Goal: Task Accomplishment & Management: Manage account settings

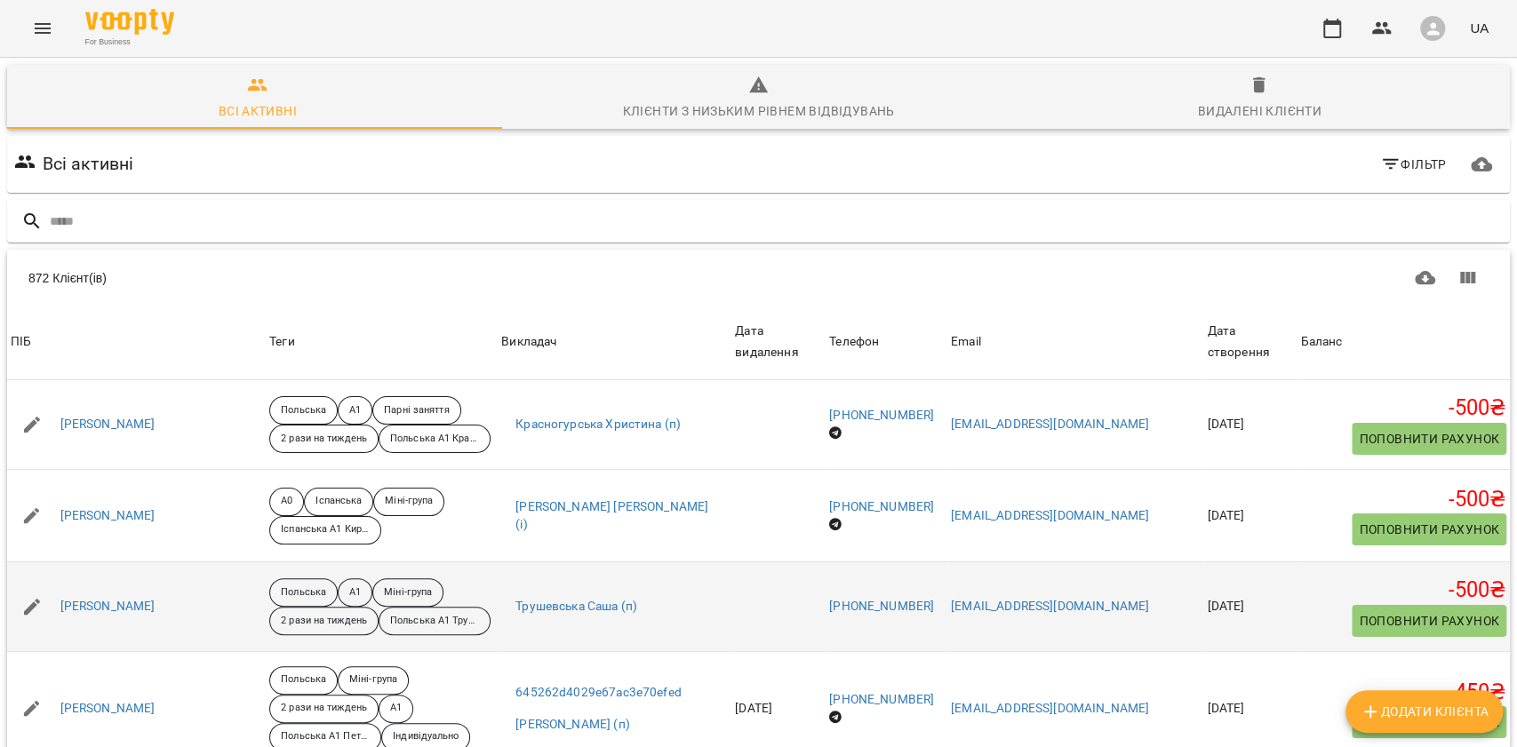
scroll to position [78, 0]
click at [122, 598] on link "[PERSON_NAME]" at bounding box center [107, 607] width 95 height 18
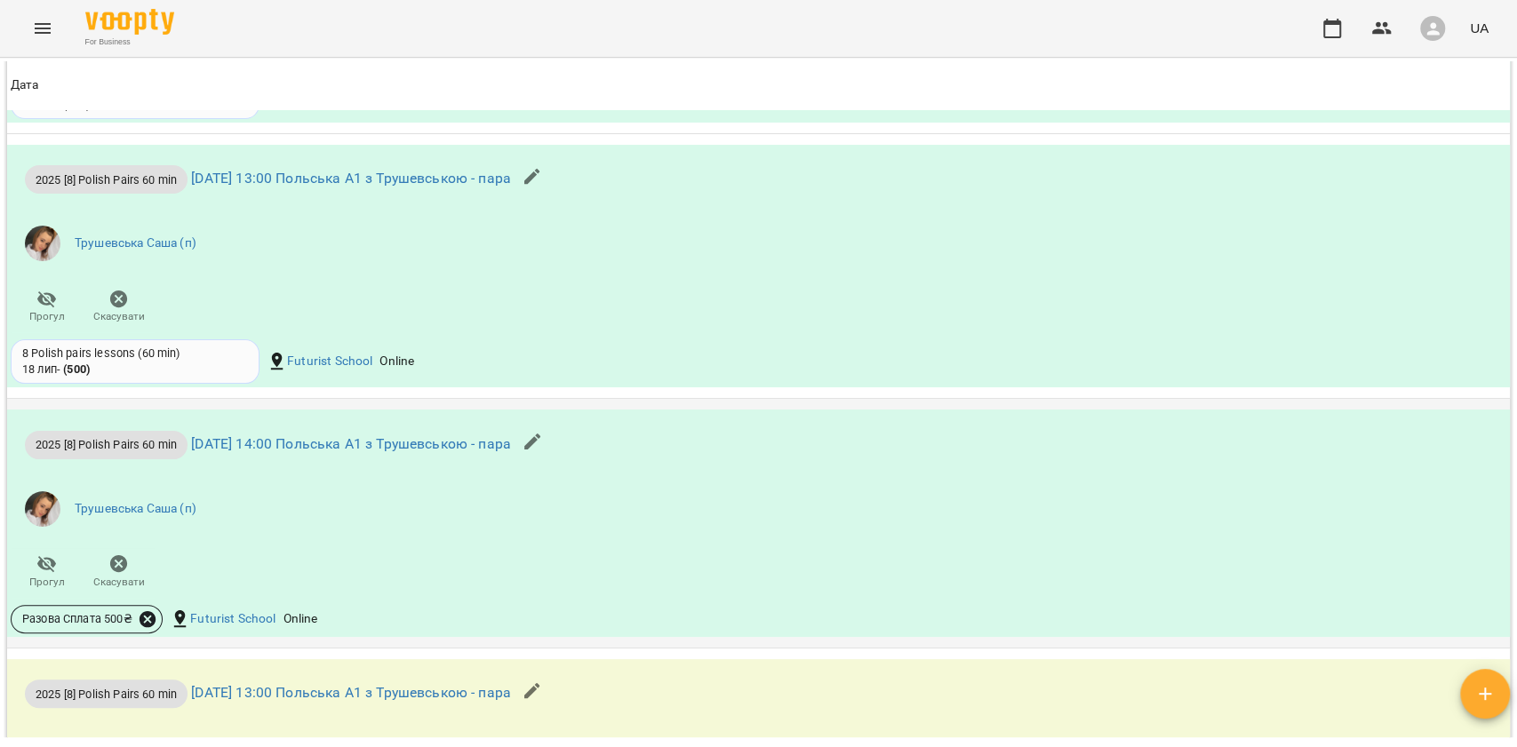
scroll to position [1941, 0]
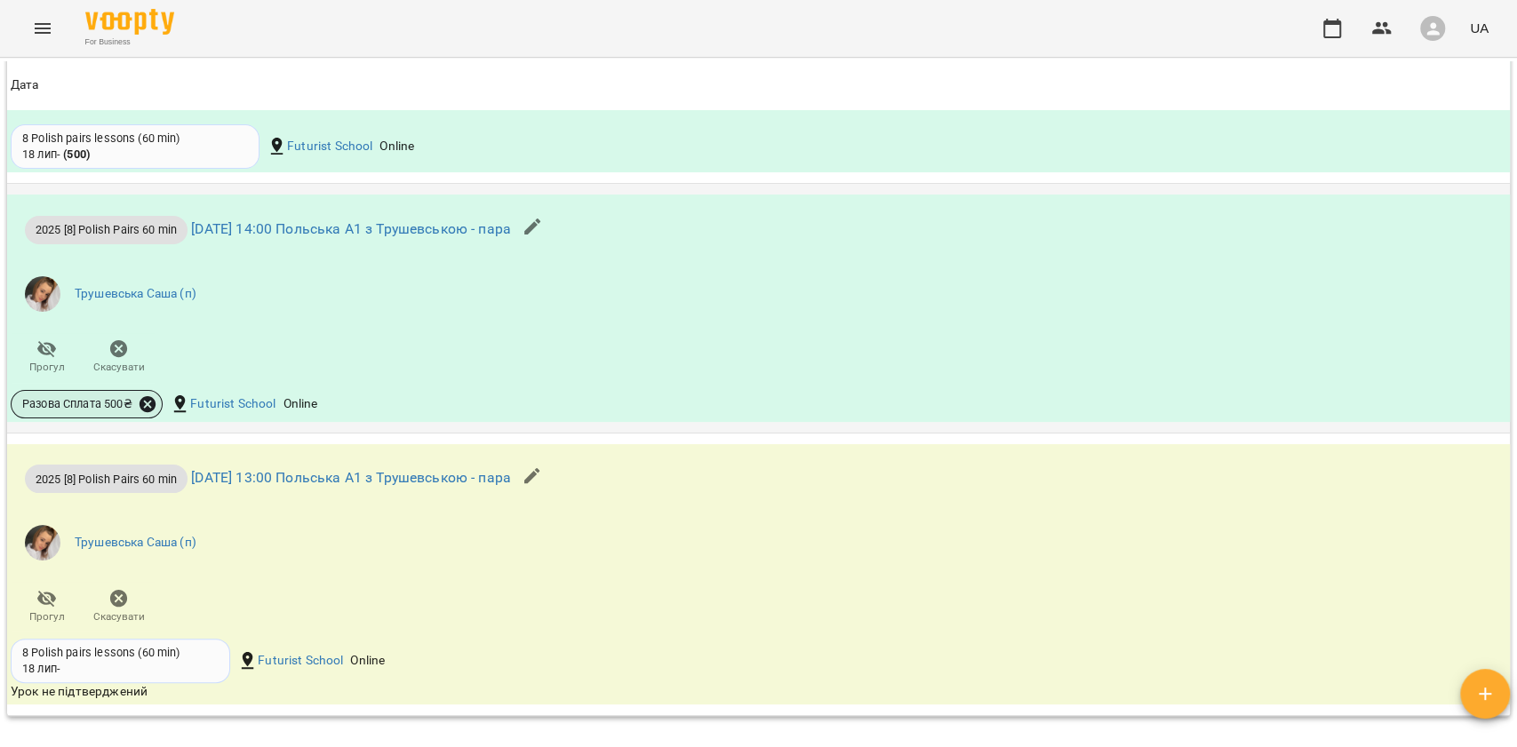
click at [149, 408] on icon at bounding box center [148, 403] width 16 height 16
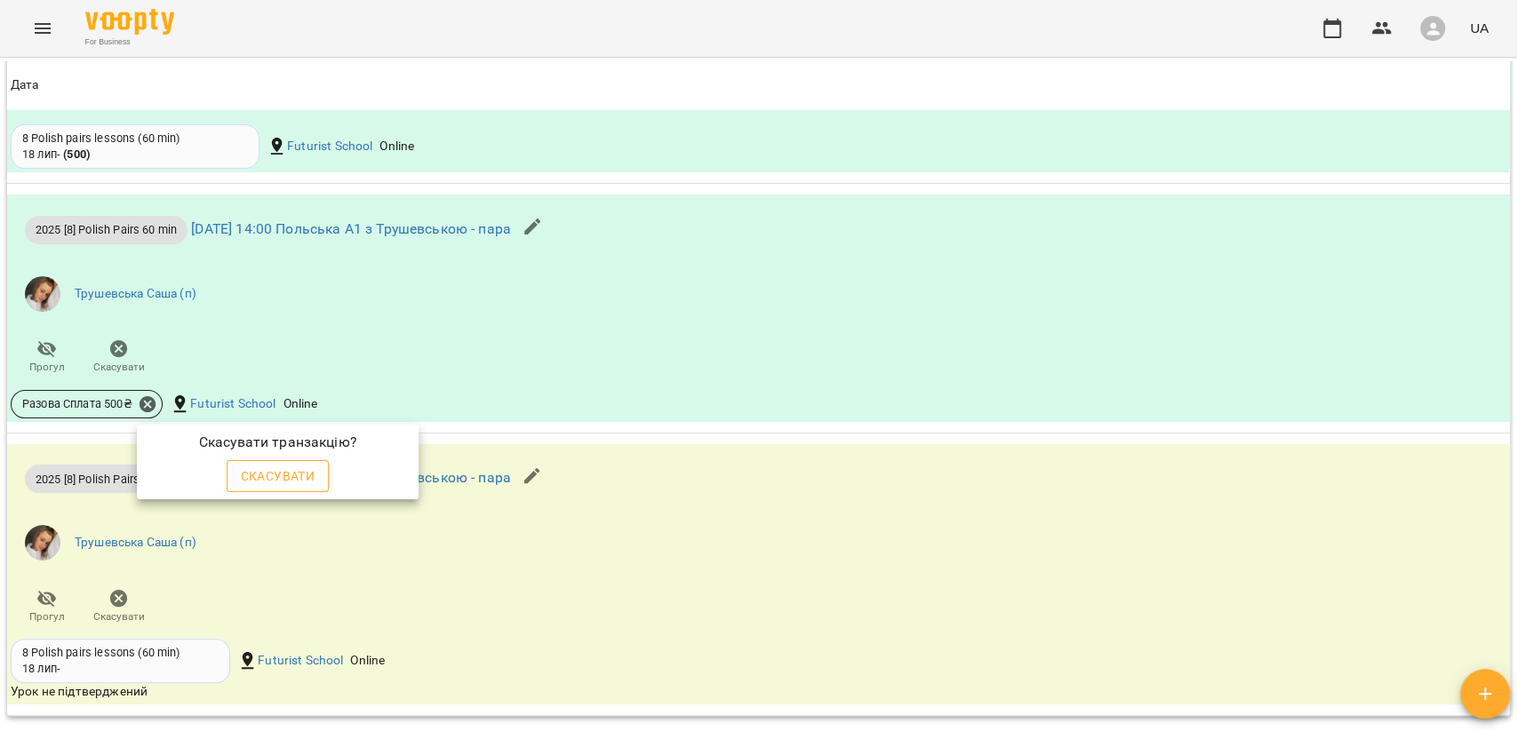
click at [276, 466] on span "Скасувати" at bounding box center [278, 476] width 75 height 21
click at [402, 352] on div at bounding box center [758, 373] width 1517 height 747
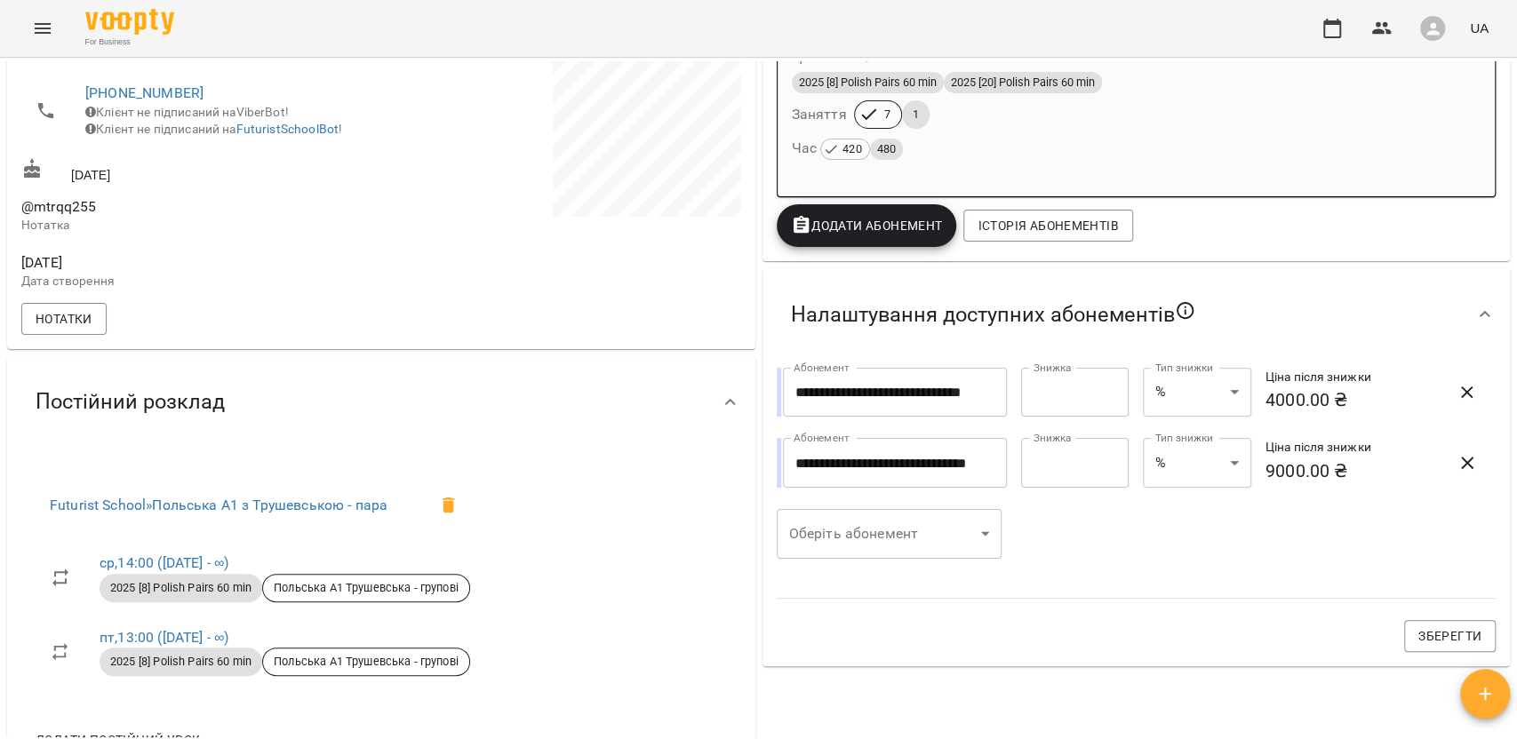
scroll to position [390, 0]
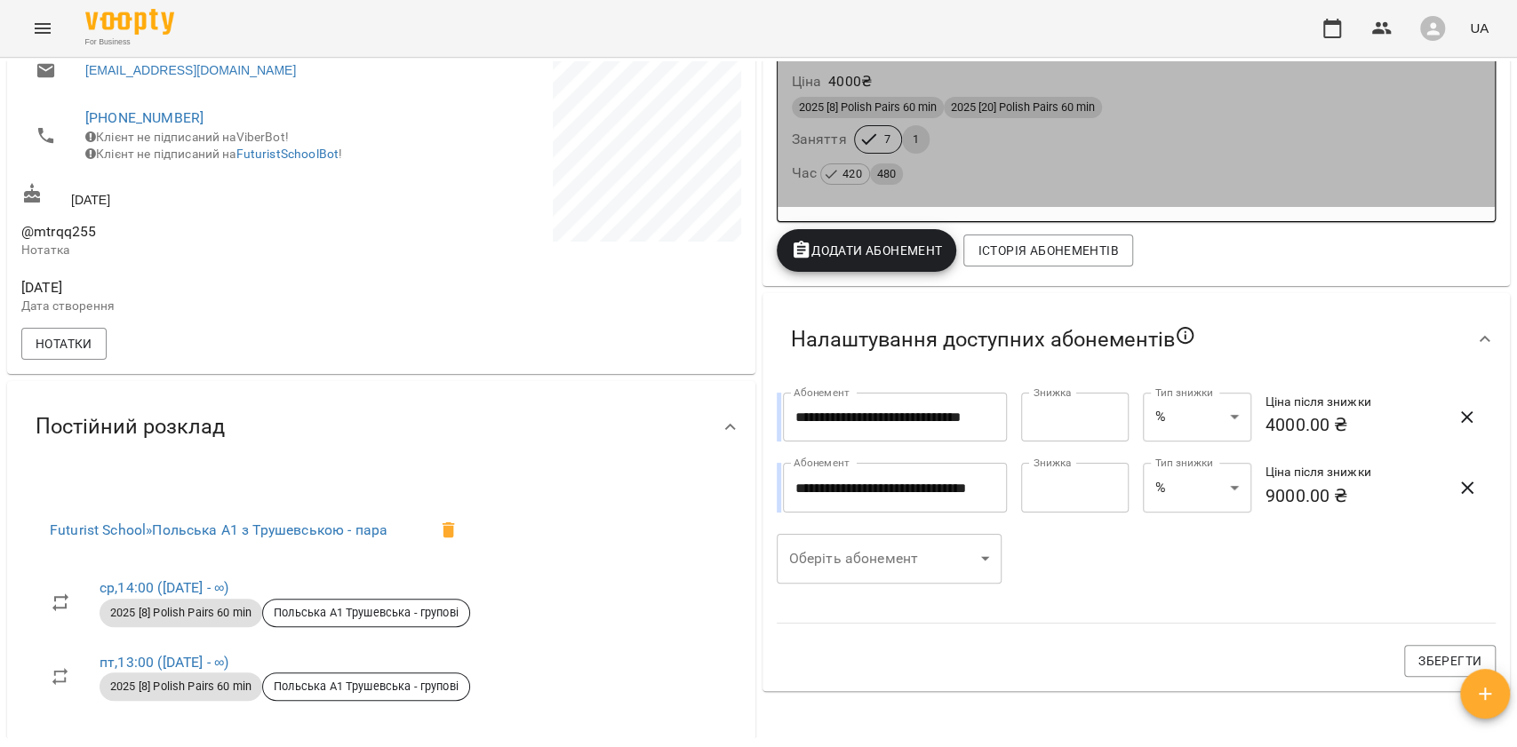
click at [993, 196] on div "Ціна 4000 ₴ 2025 [8] Polish Pairs 60 min 2025 [20] Polish Pairs 60 min Заняття …" at bounding box center [1137, 131] width 718 height 152
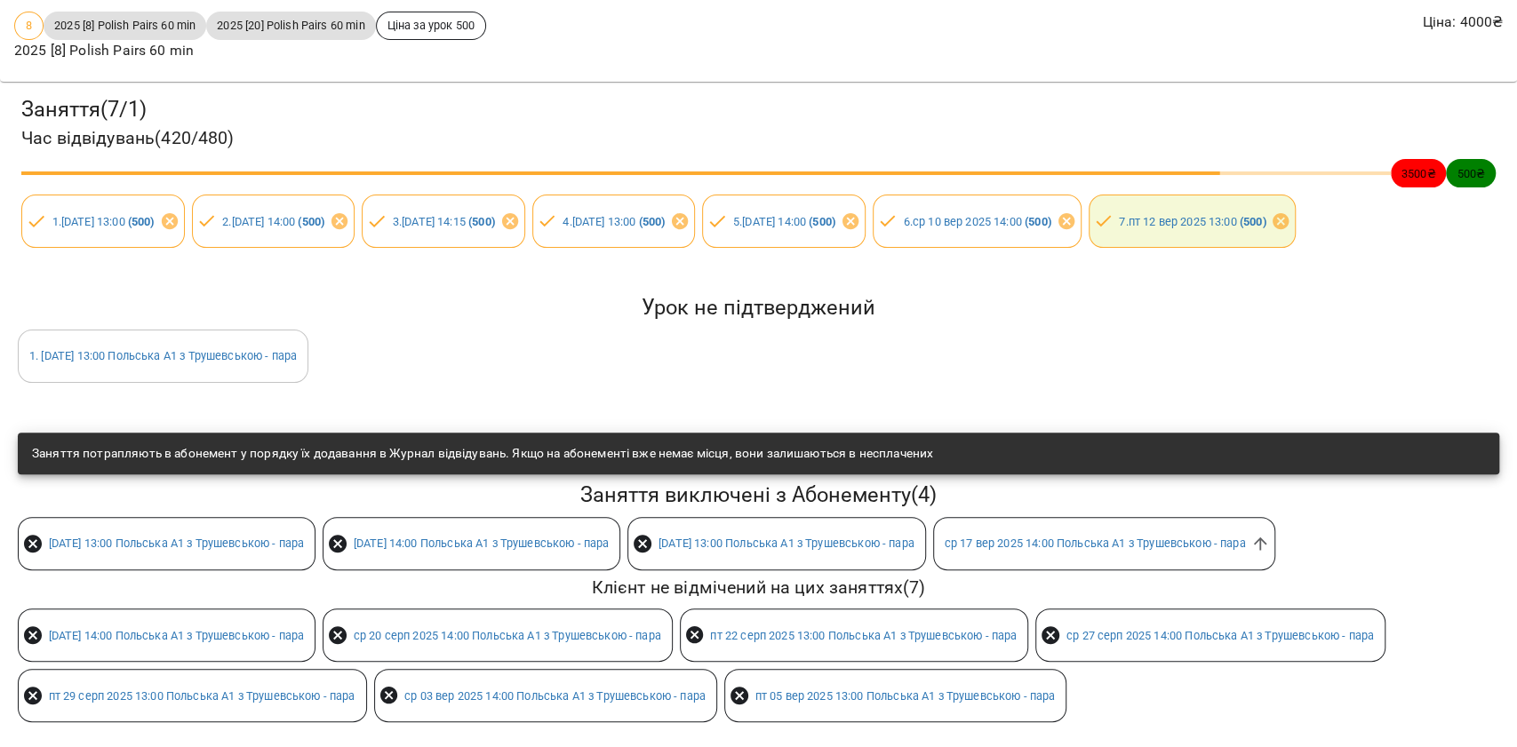
scroll to position [224, 0]
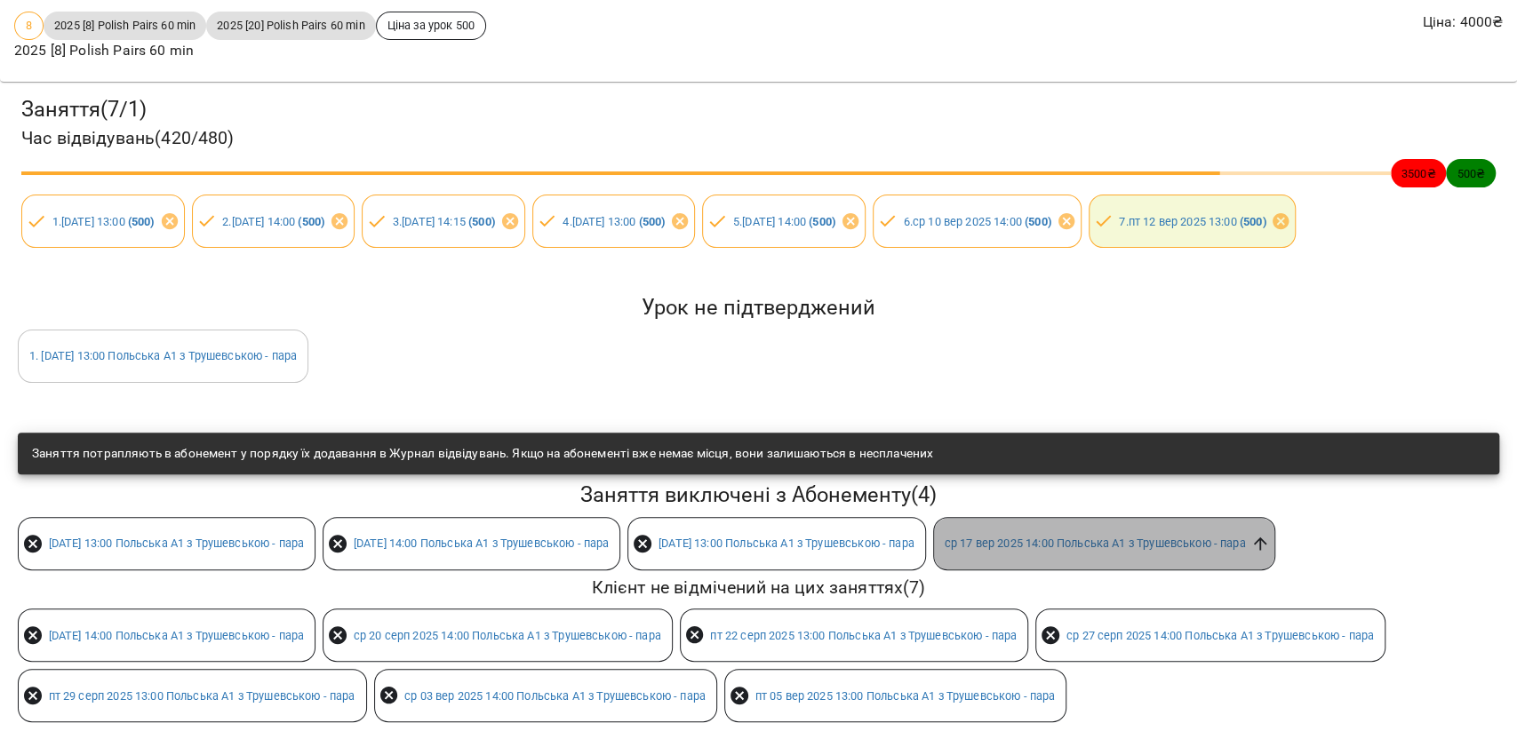
click at [1270, 534] on icon at bounding box center [1260, 544] width 20 height 20
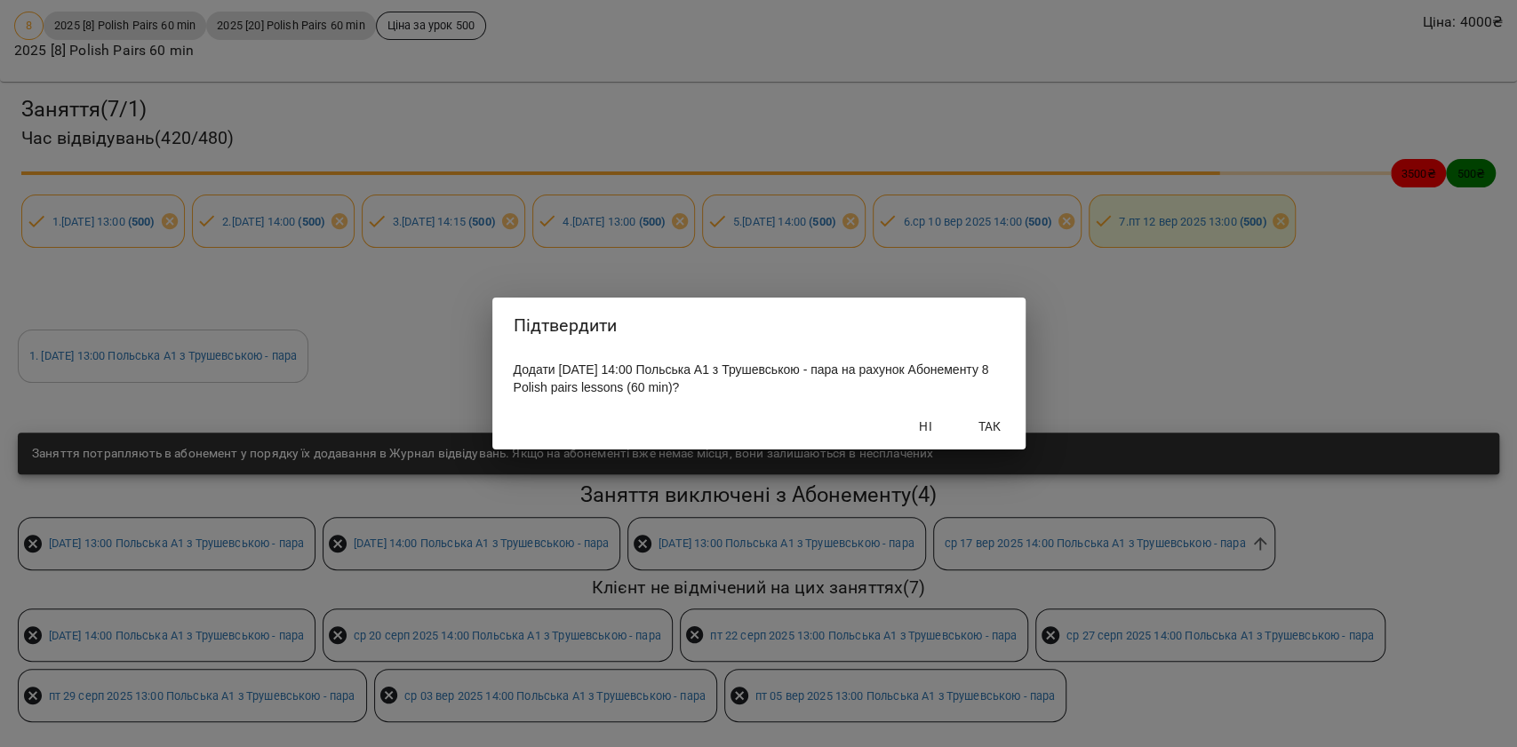
click at [1001, 421] on span "Так" at bounding box center [990, 426] width 43 height 21
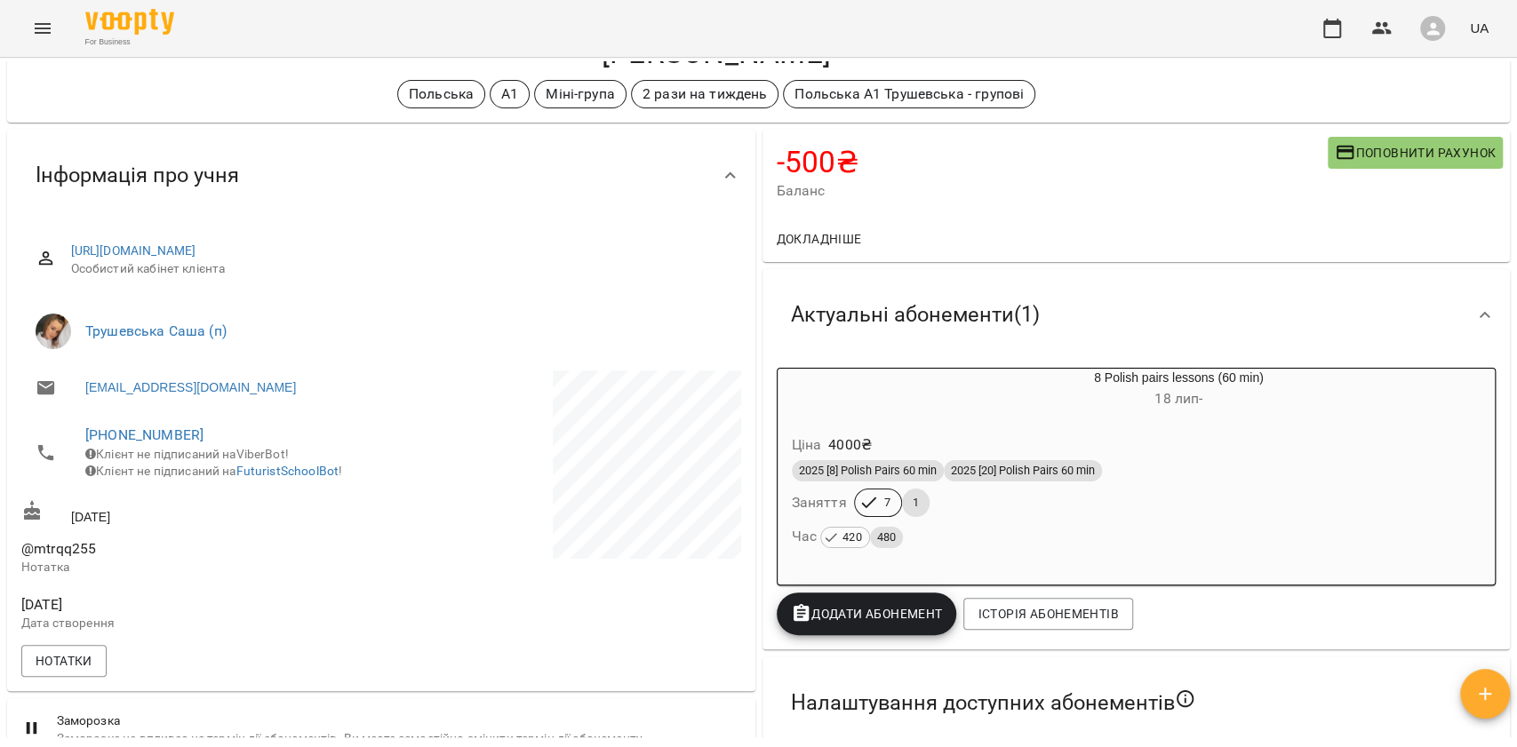
scroll to position [118, 0]
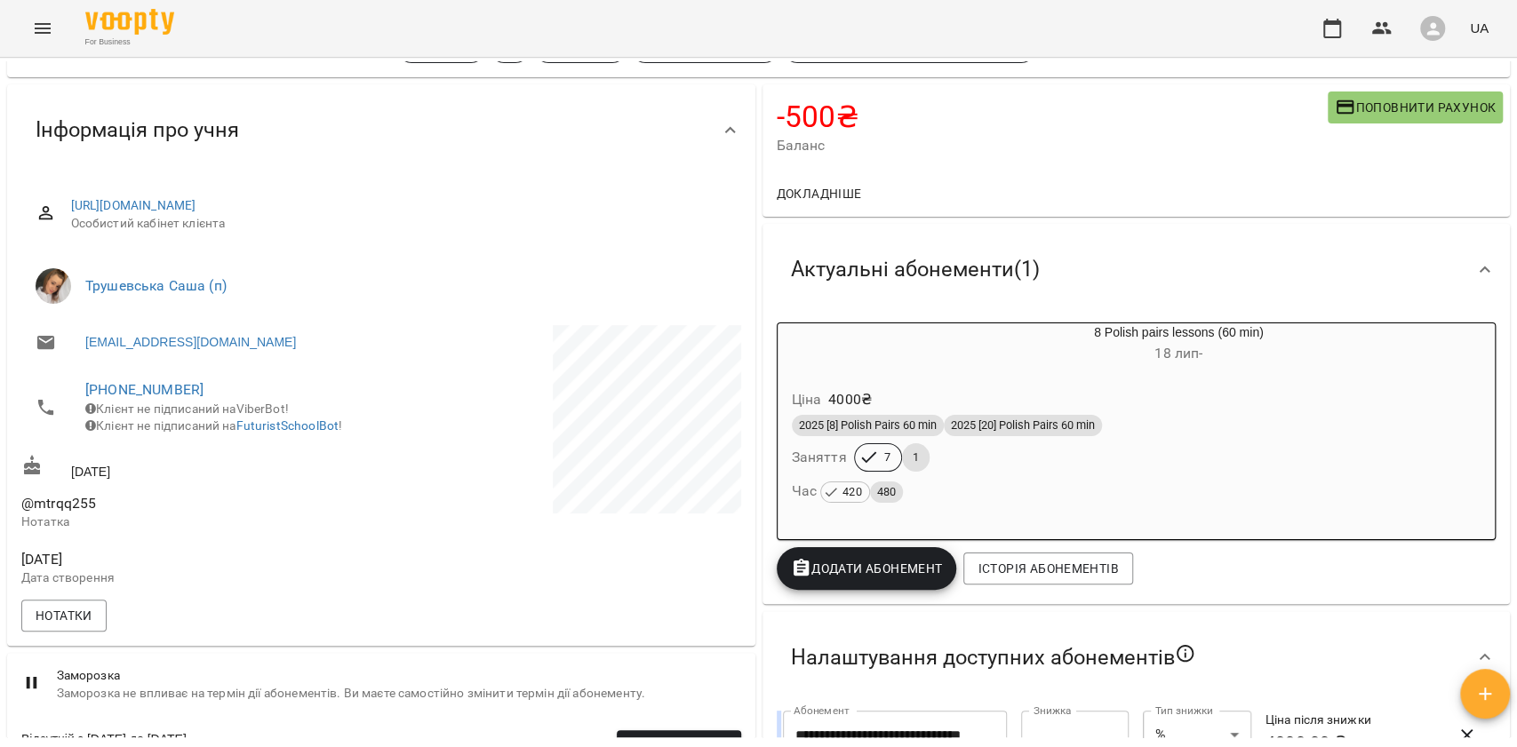
click at [996, 370] on div "8 Polish pairs lessons (60 min) [DATE] -" at bounding box center [1136, 345] width 725 height 50
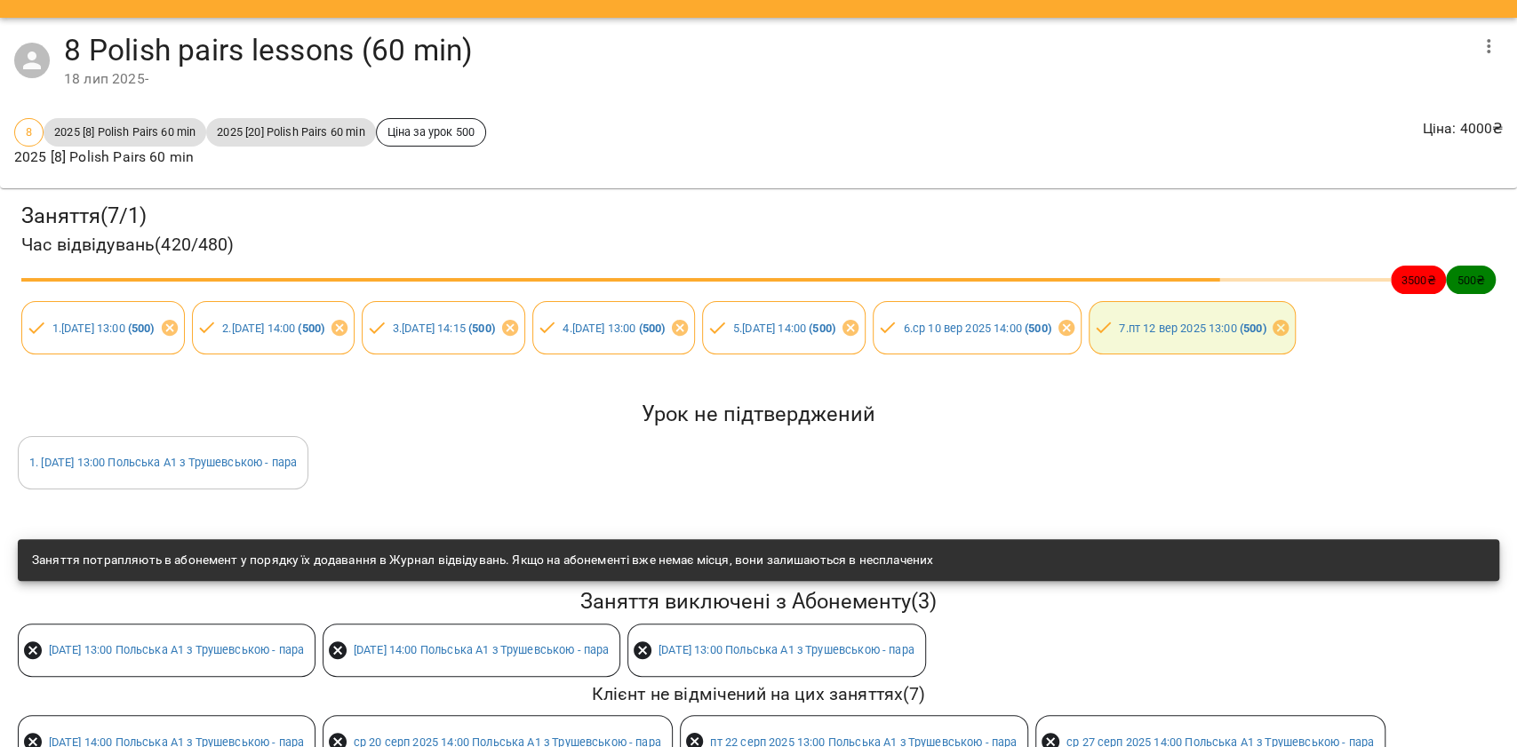
scroll to position [0, 0]
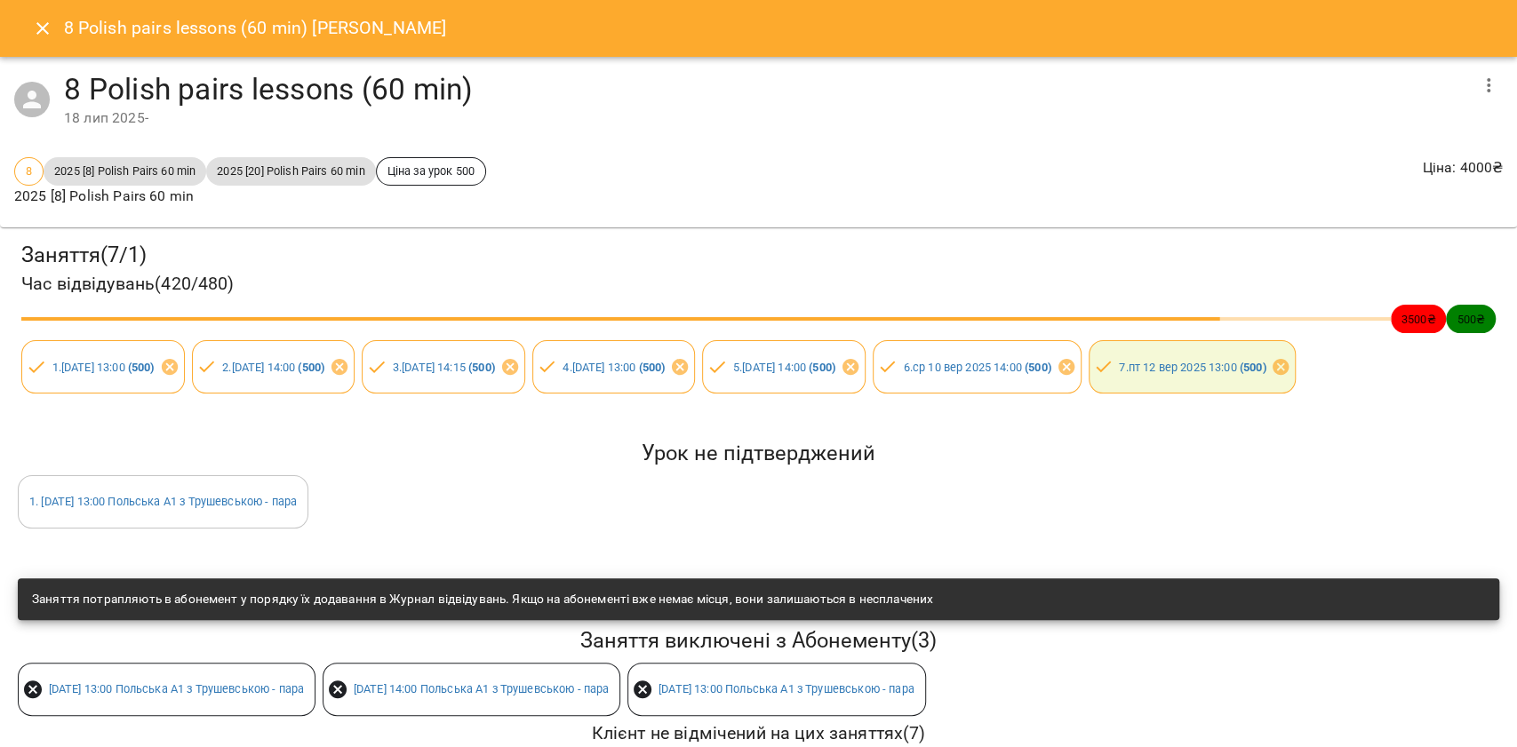
click at [37, 20] on icon "Close" at bounding box center [42, 28] width 21 height 21
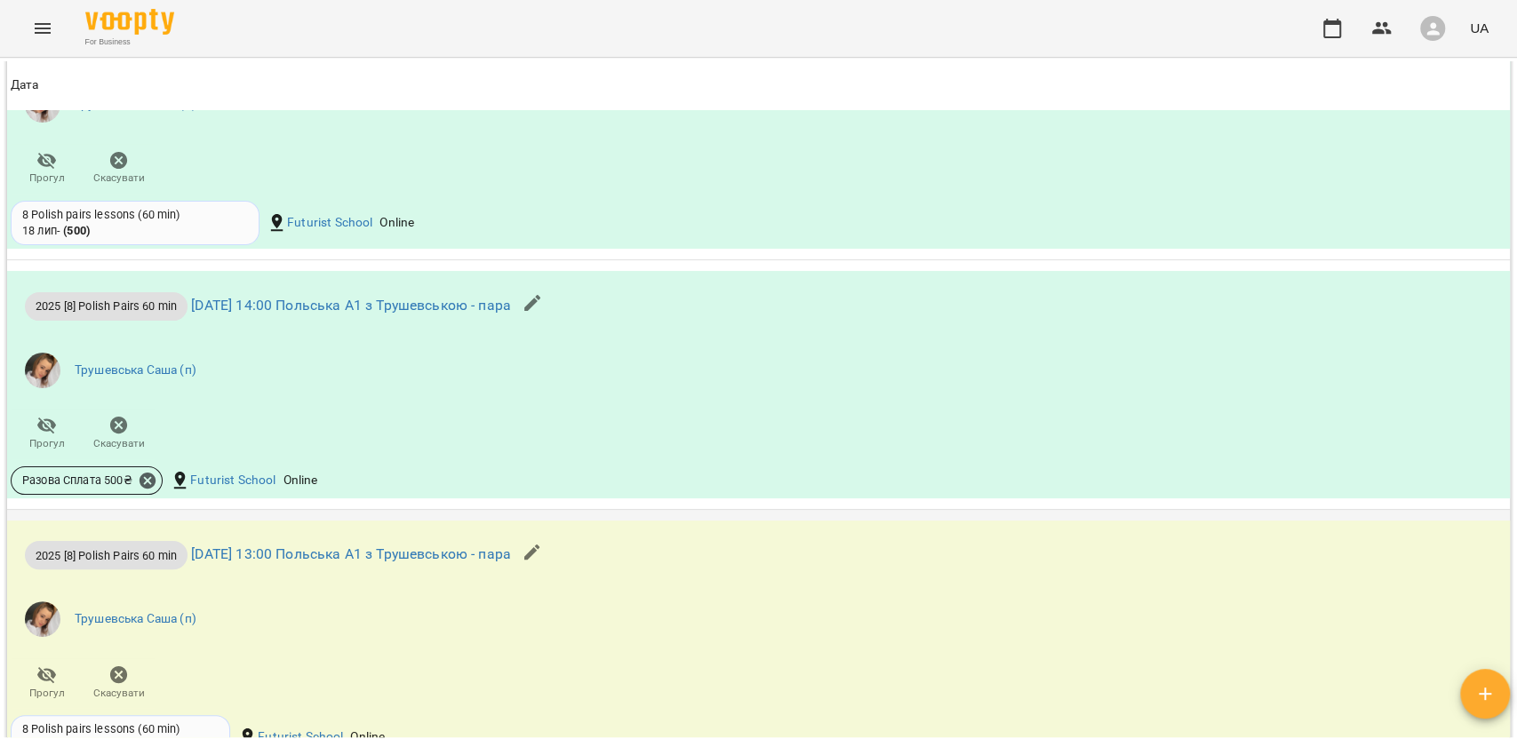
scroll to position [1973, 0]
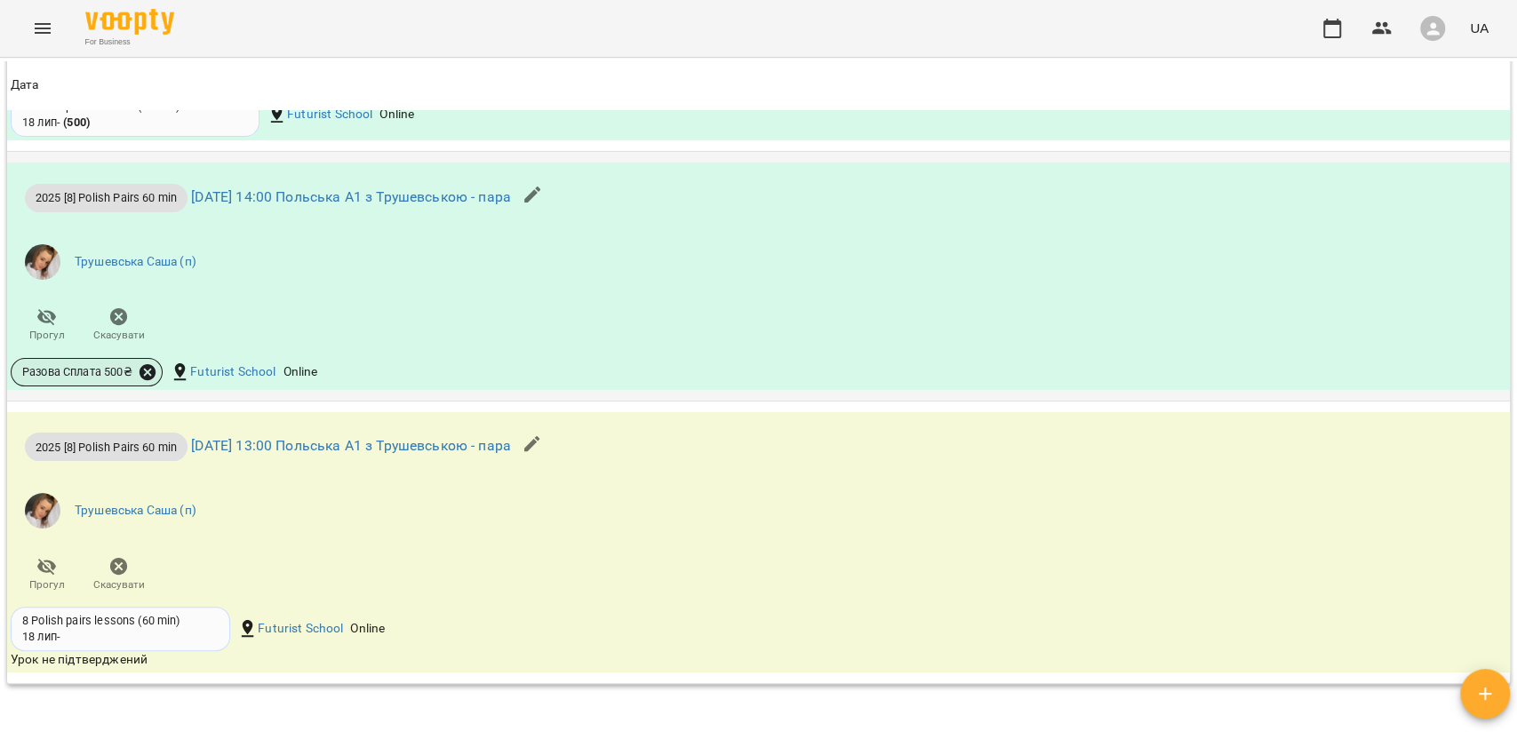
click at [146, 379] on icon at bounding box center [148, 371] width 16 height 16
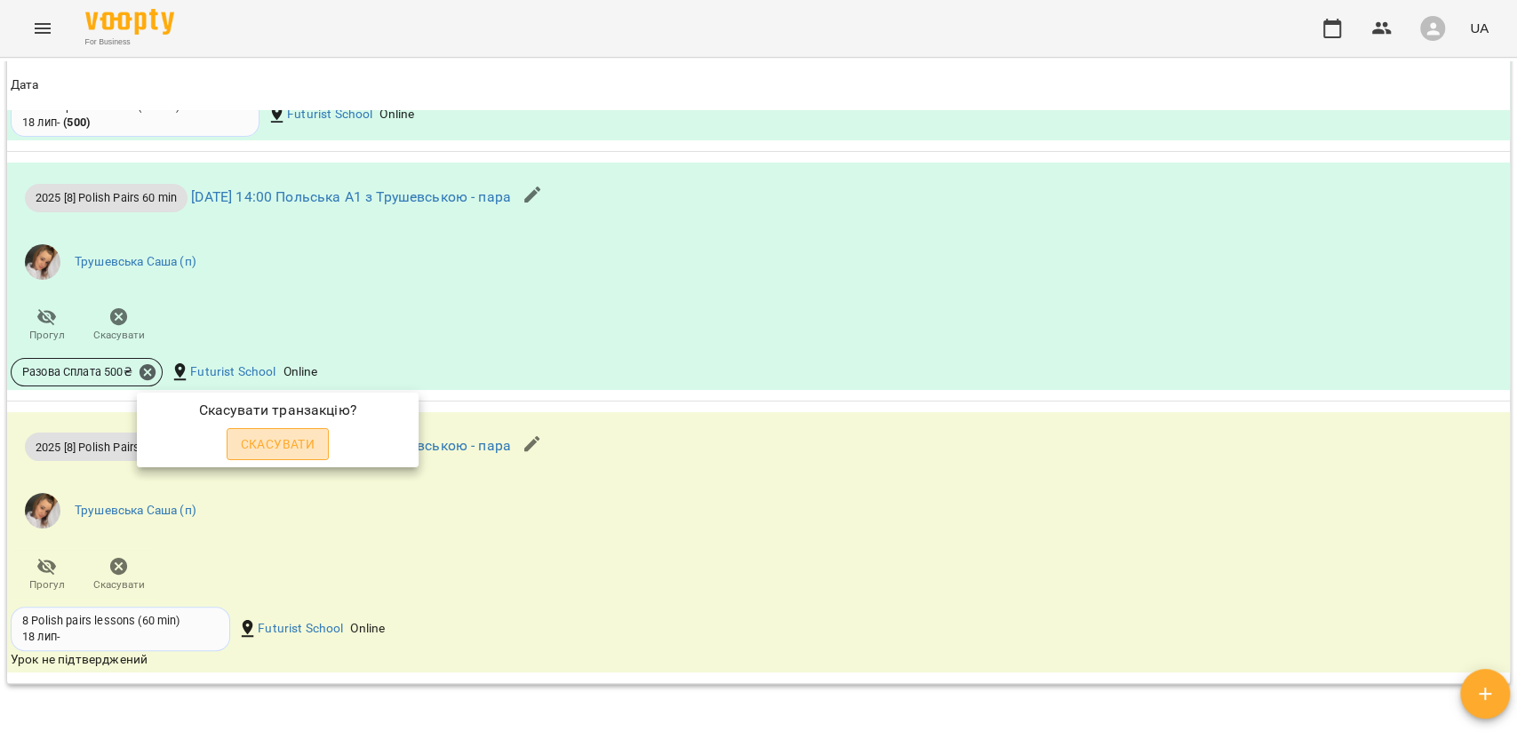
click at [282, 455] on button "Скасувати" at bounding box center [278, 444] width 103 height 32
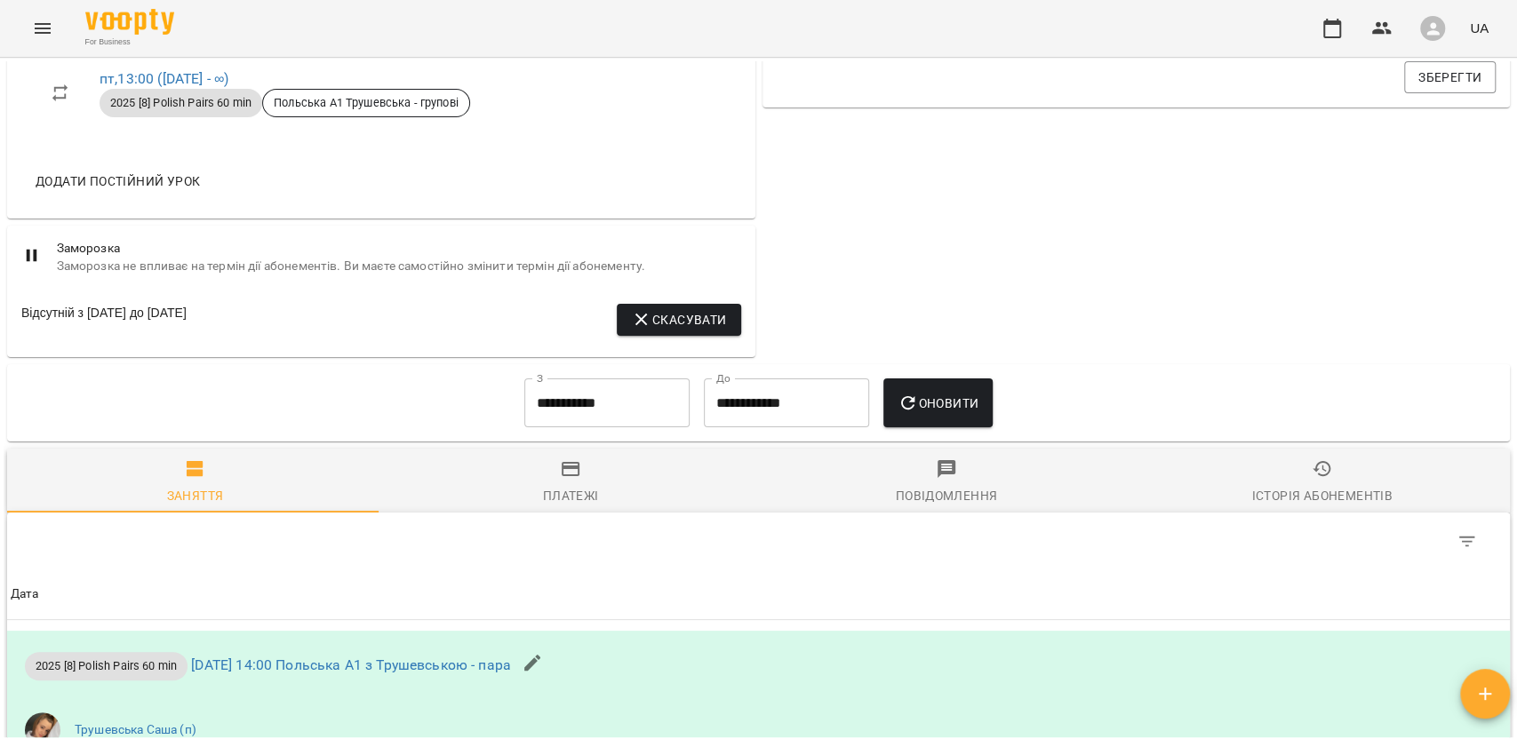
scroll to position [263, 0]
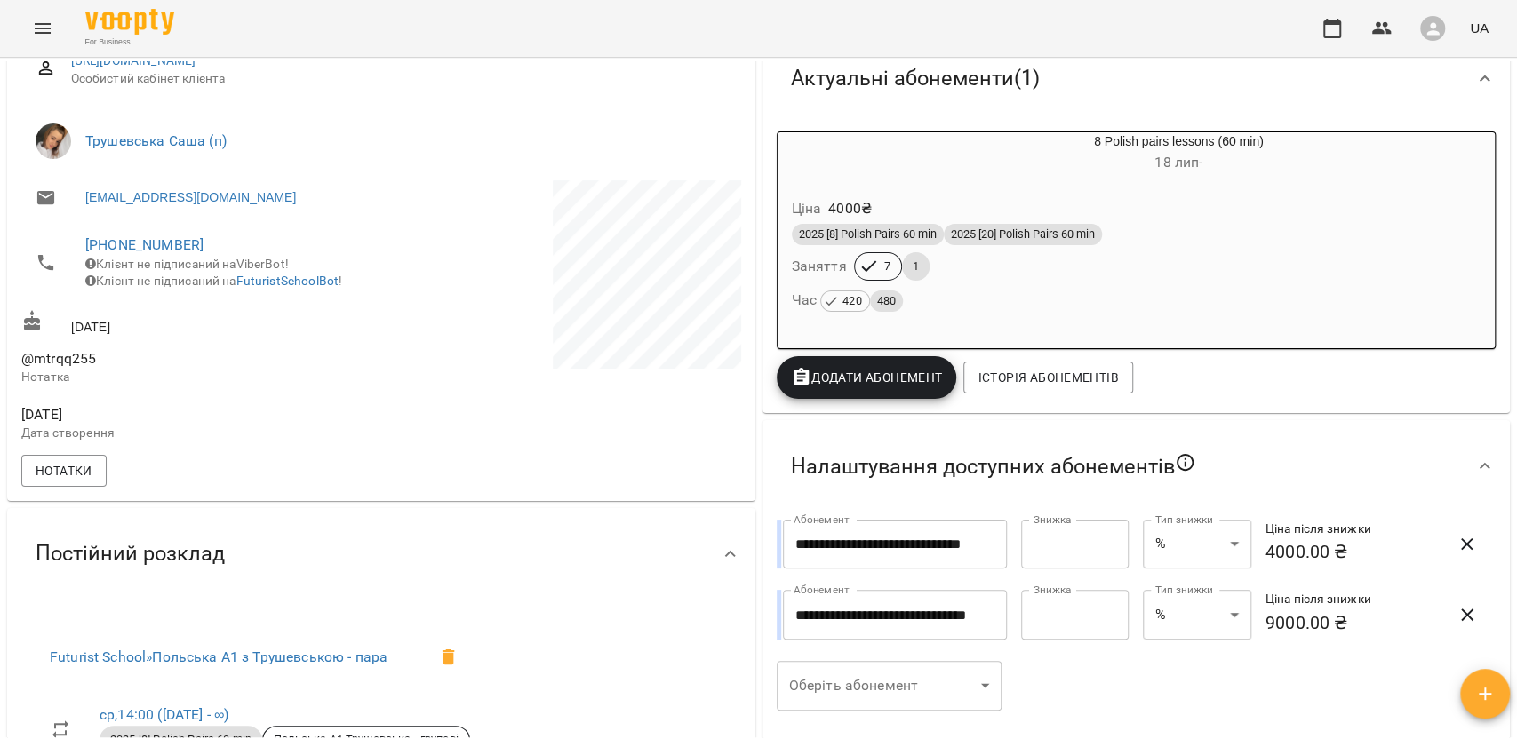
click at [1092, 240] on span "2025 [20] Polish Pairs 60 min" at bounding box center [1023, 235] width 158 height 16
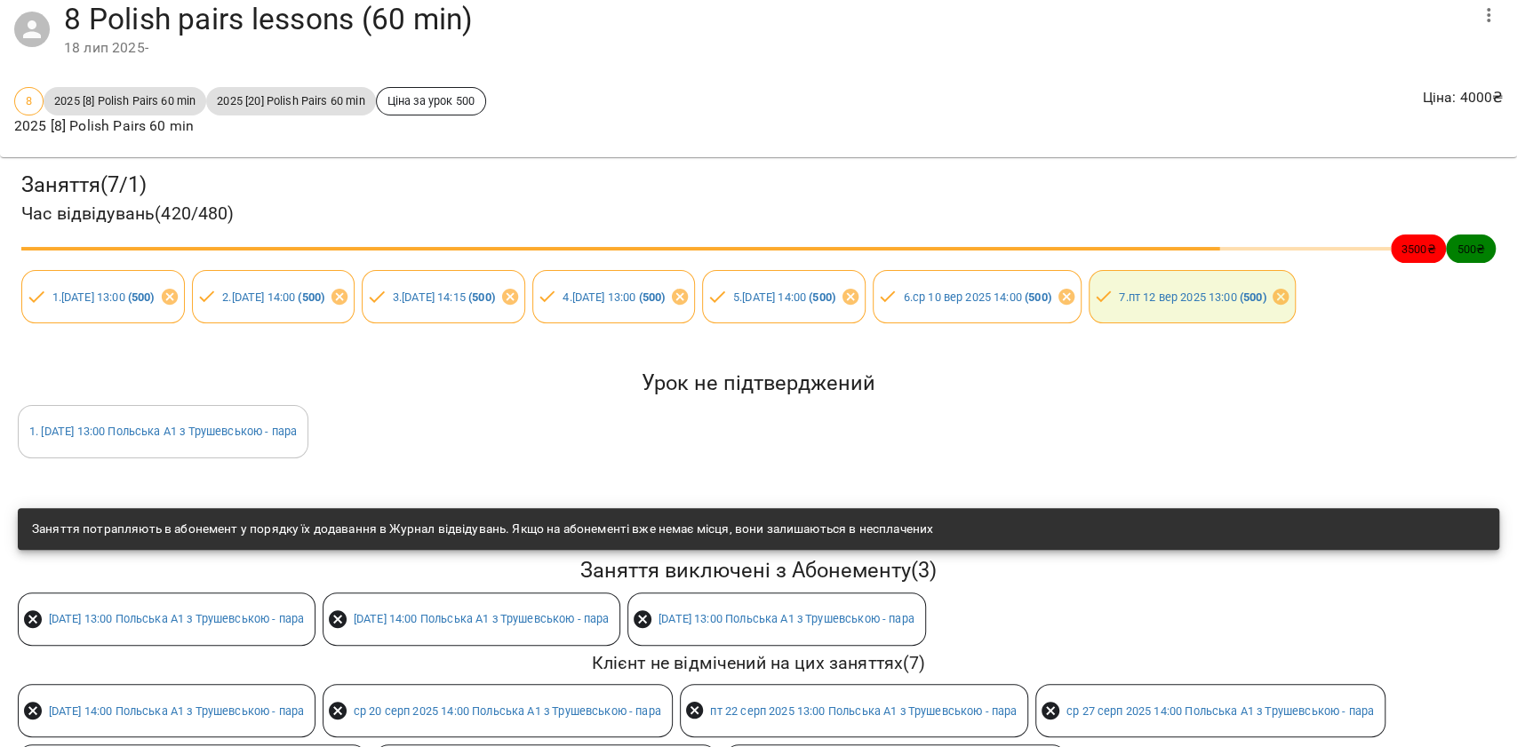
scroll to position [0, 0]
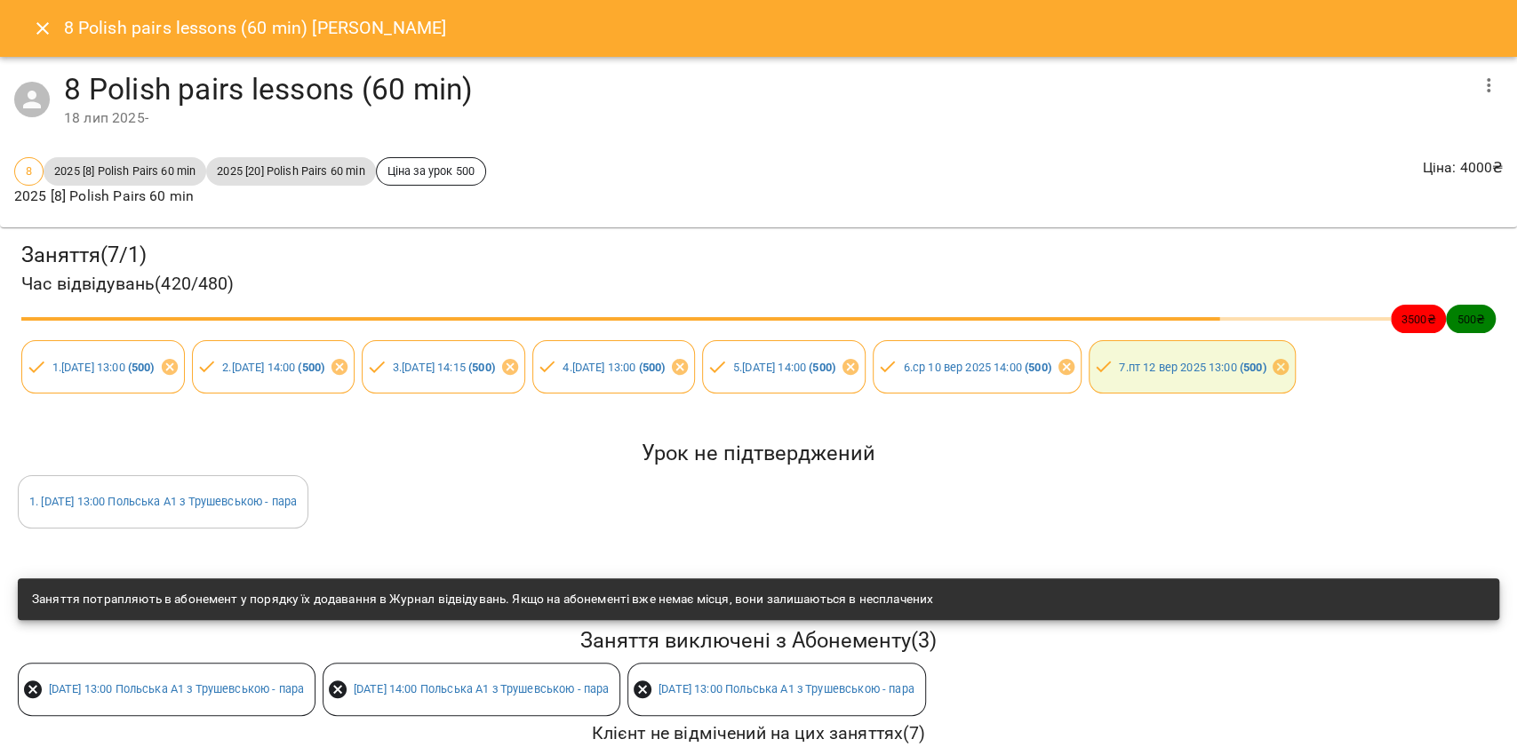
click at [43, 30] on icon "Close" at bounding box center [42, 28] width 12 height 12
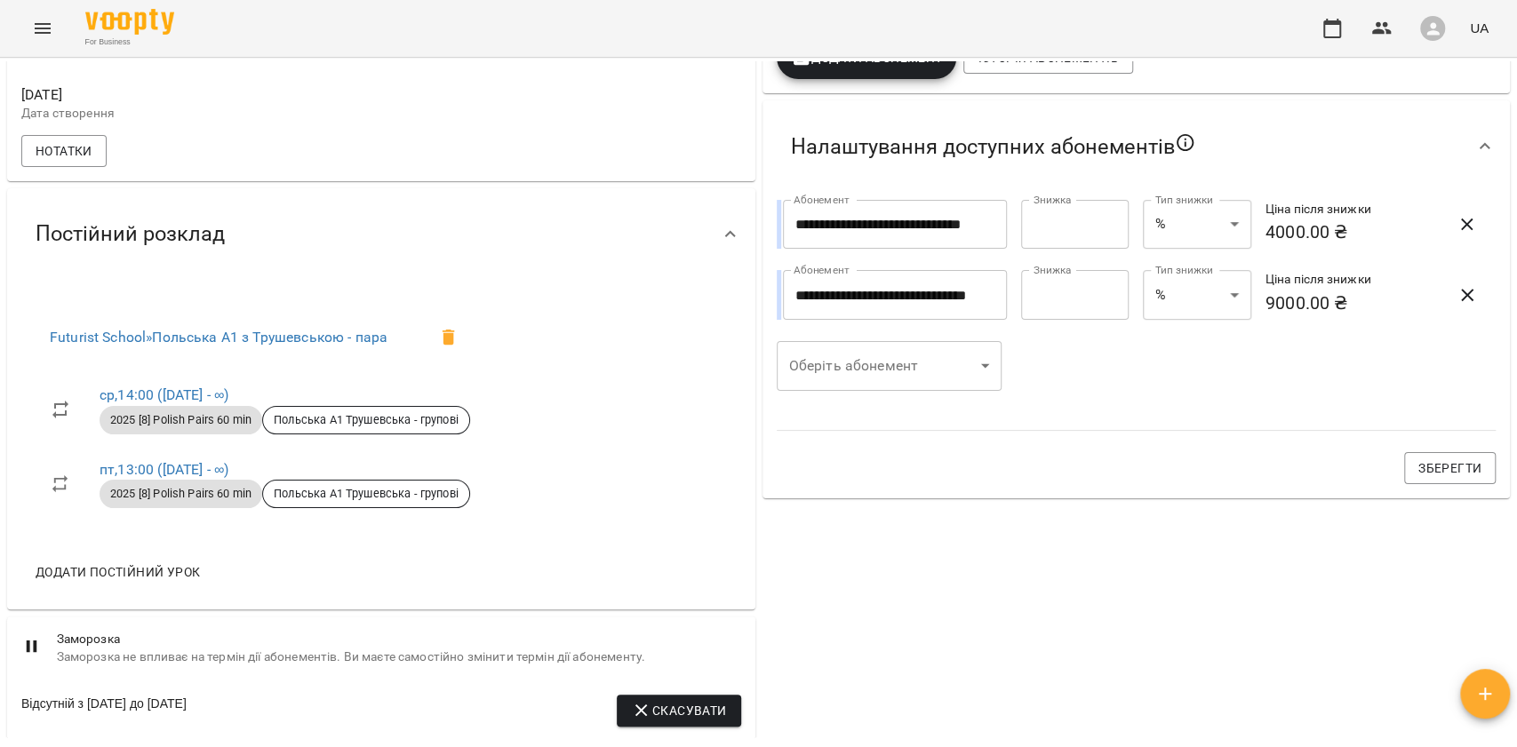
scroll to position [356, 0]
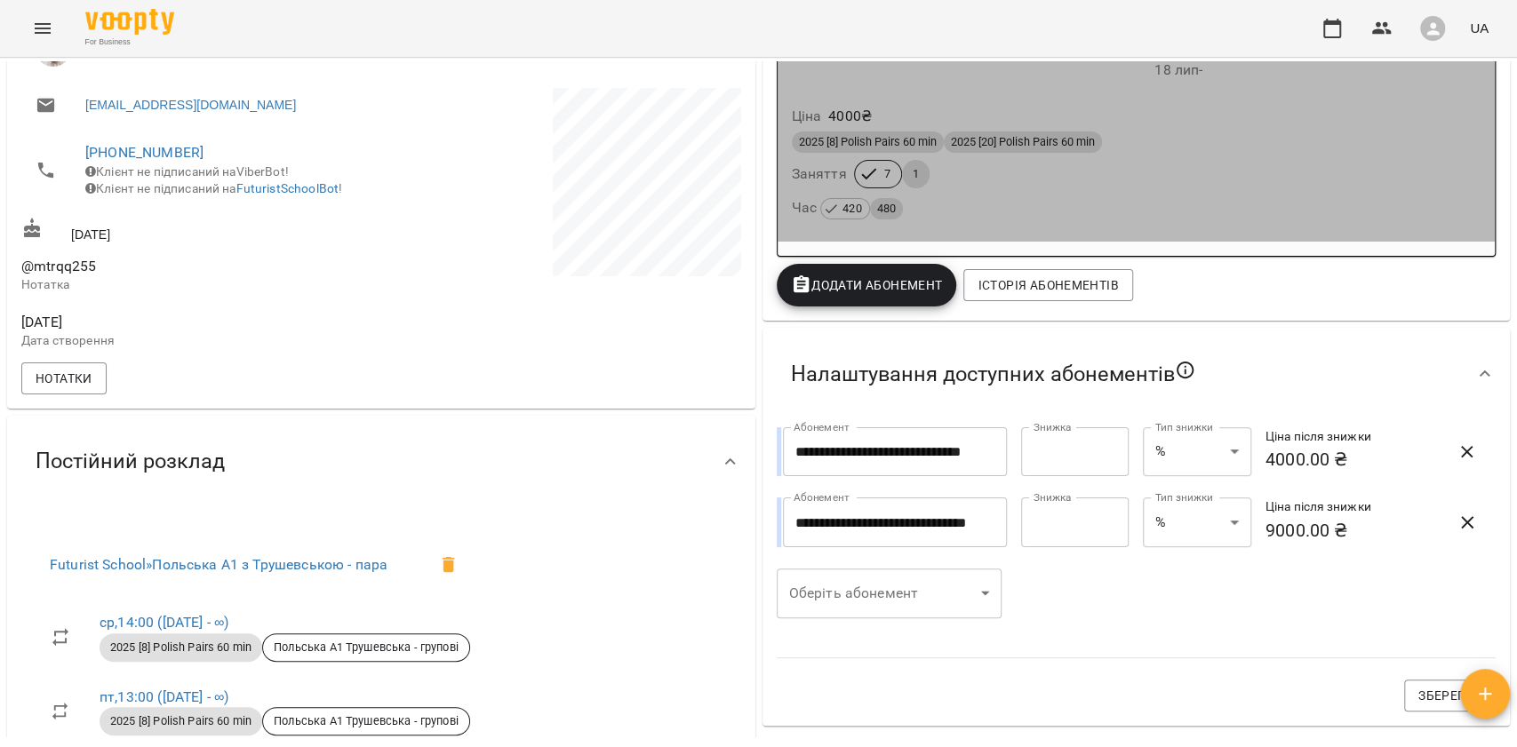
click at [953, 223] on div "Час 420 480" at bounding box center [1136, 208] width 697 height 32
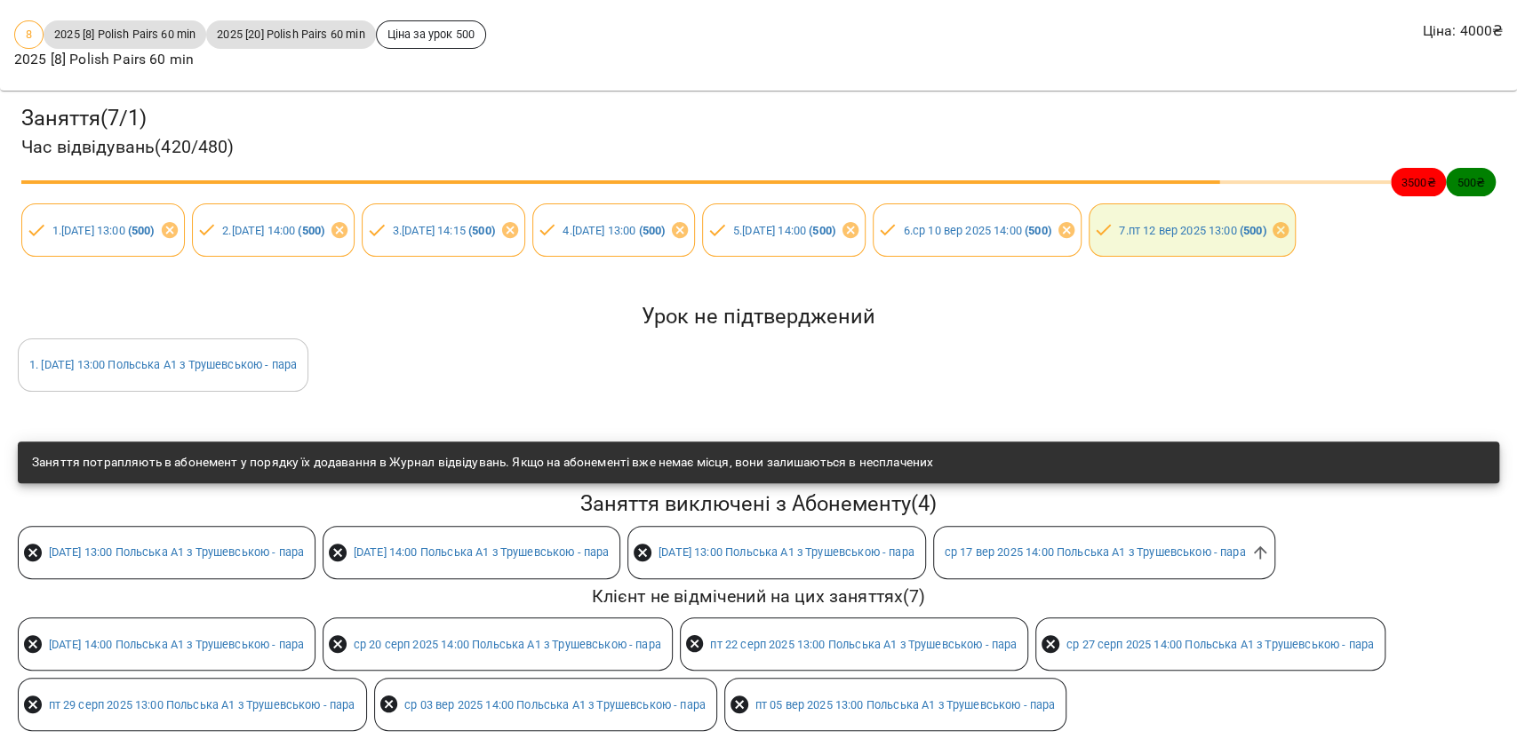
scroll to position [224, 0]
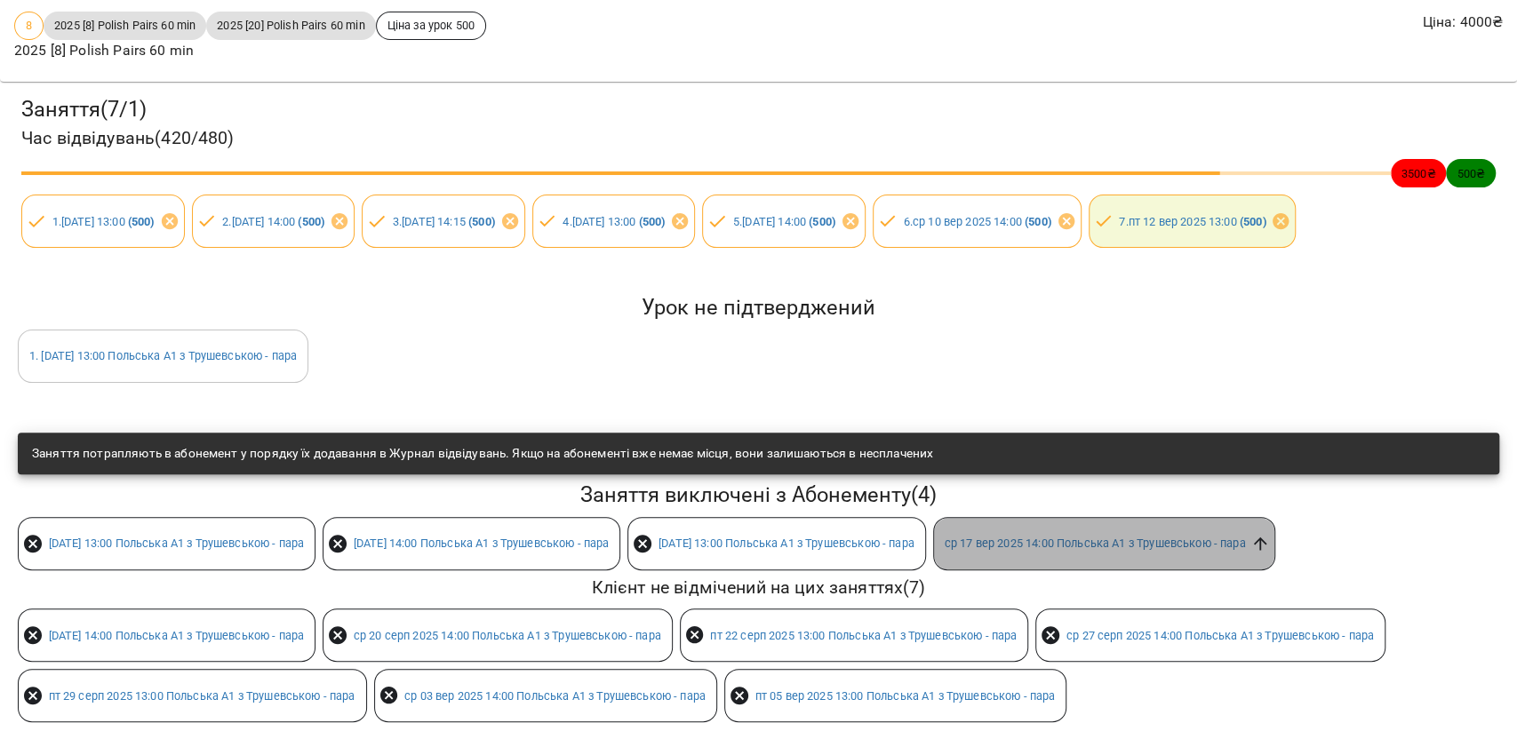
click at [1270, 534] on icon at bounding box center [1260, 544] width 20 height 20
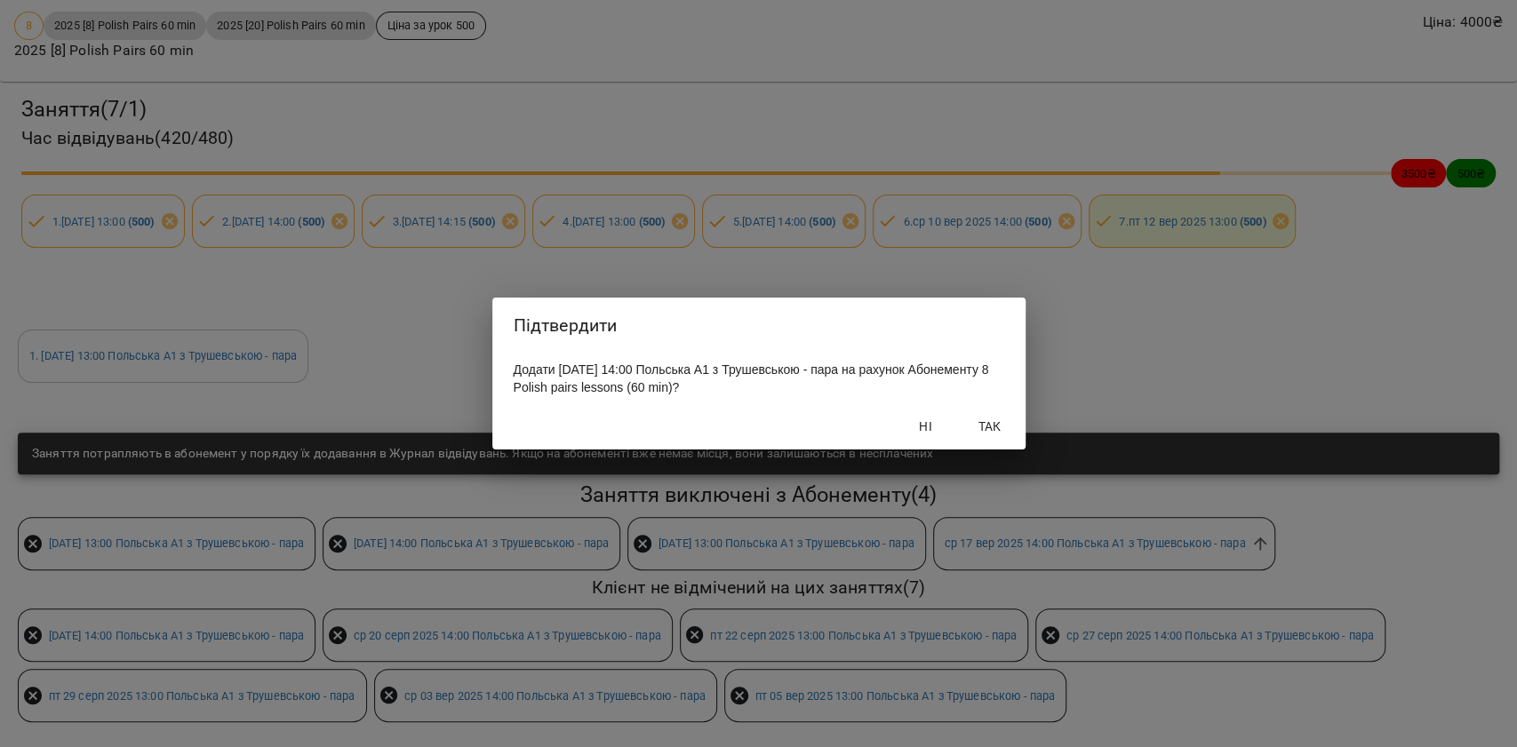
click at [1005, 437] on span "Так" at bounding box center [990, 426] width 43 height 21
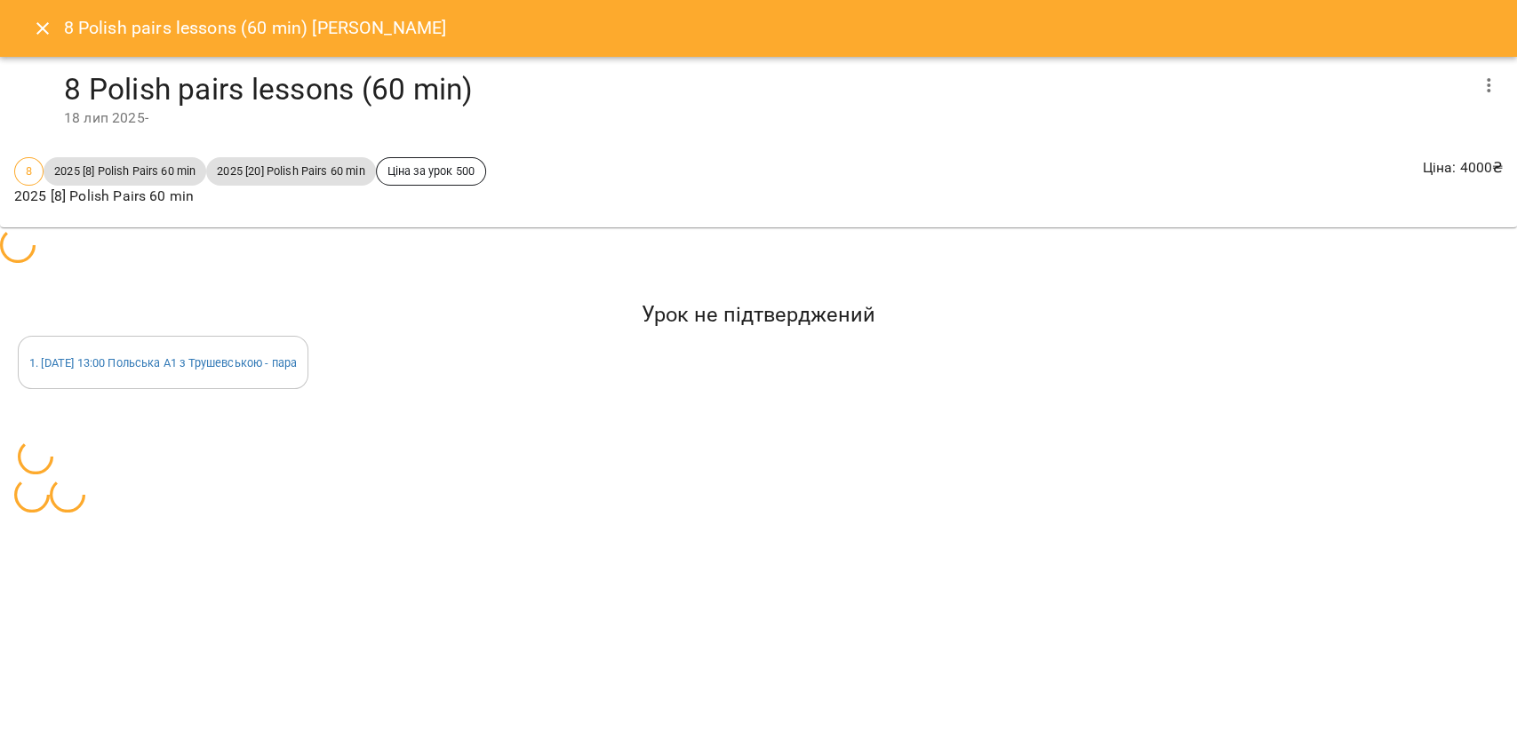
scroll to position [334, 0]
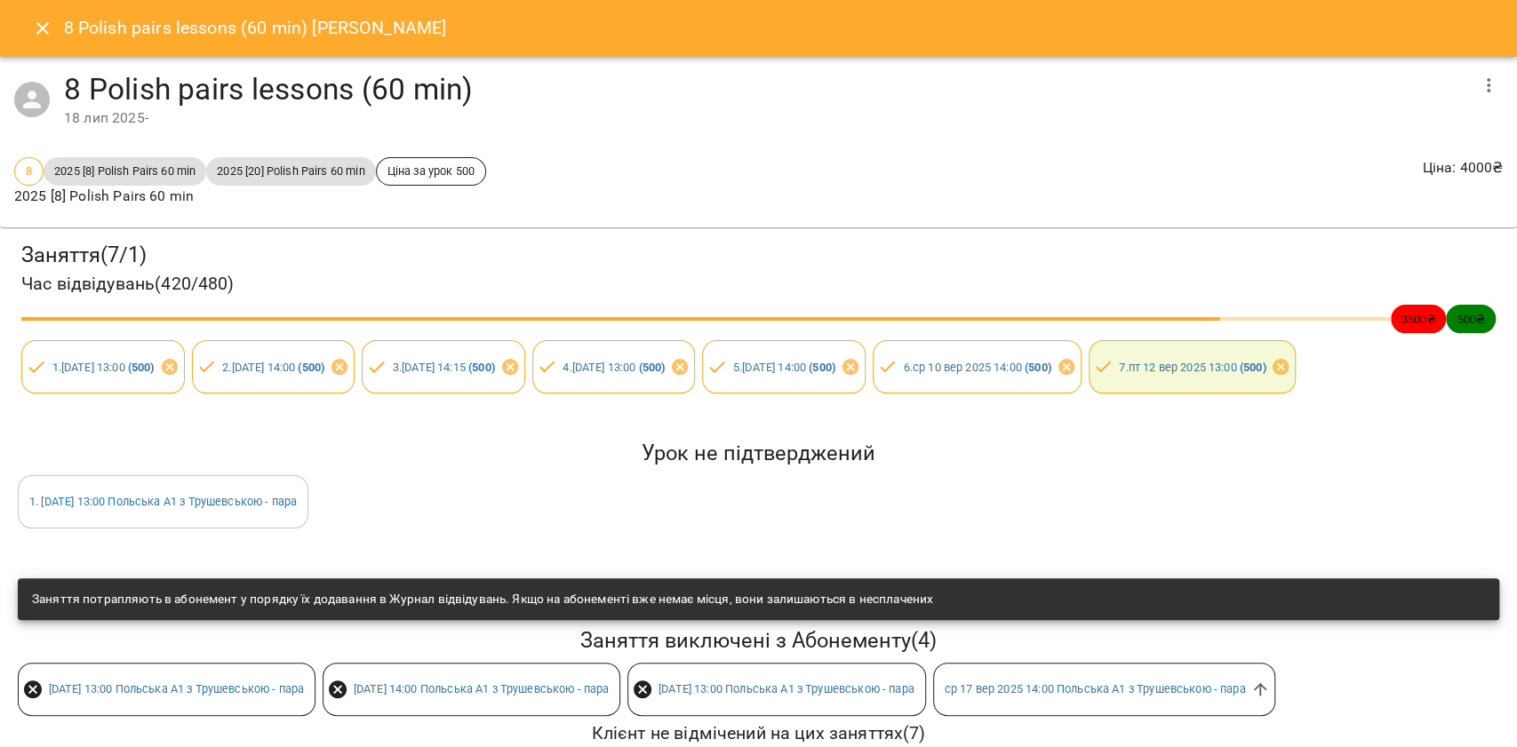
click at [55, 25] on button "Close" at bounding box center [42, 28] width 43 height 43
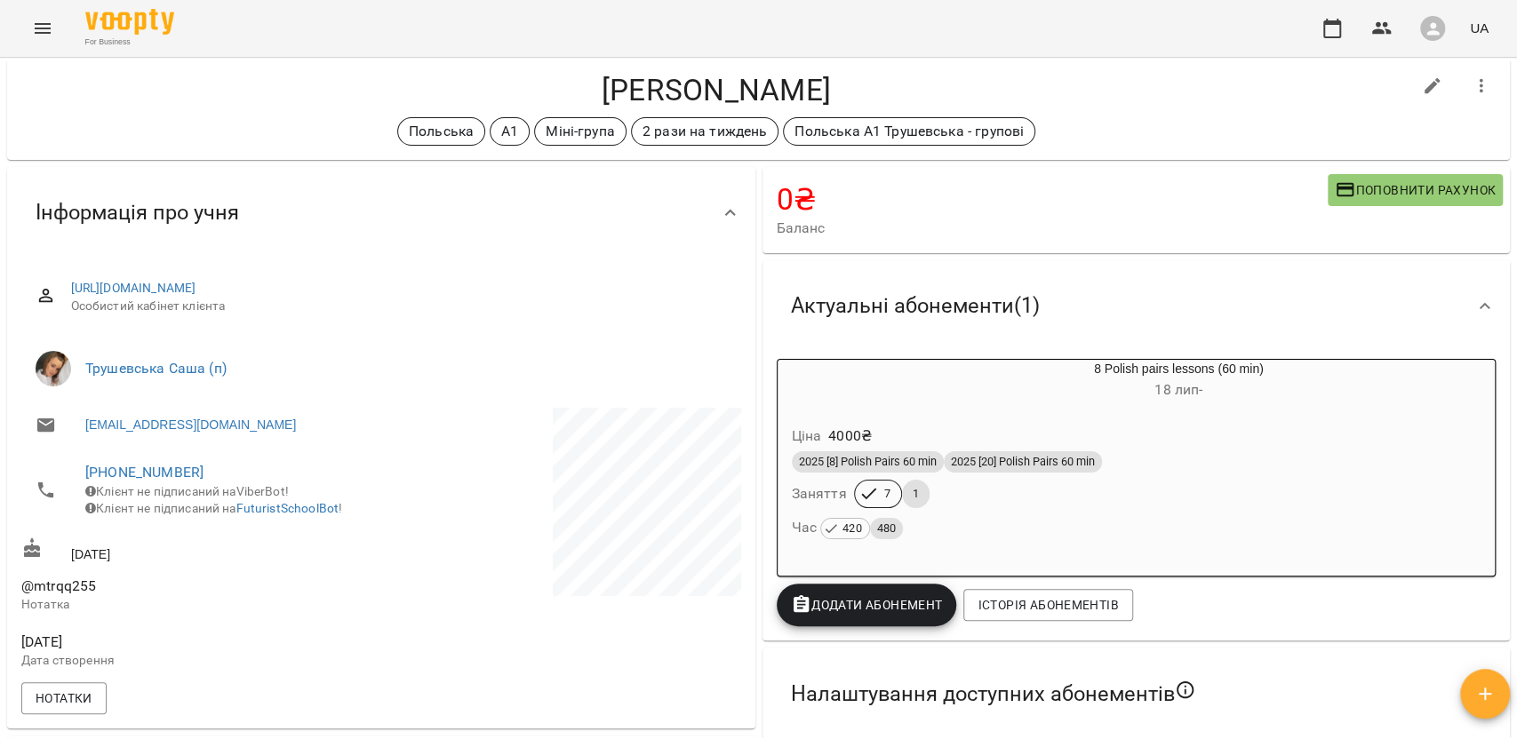
scroll to position [0, 0]
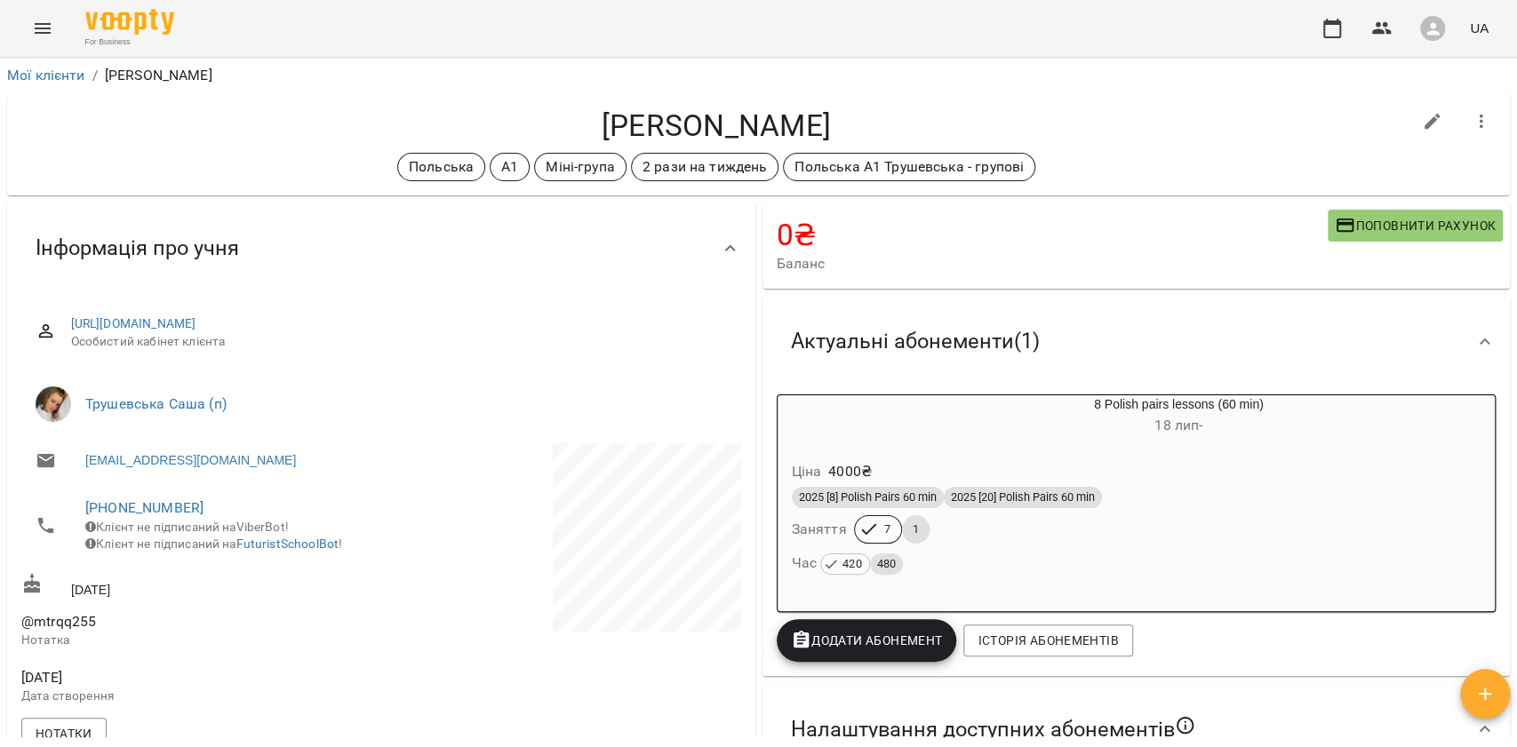
click at [220, 95] on div "Фуголь Максим Польська A1 Міні-група 2 рази на тиждень Польська А1 Трушевська -…" at bounding box center [758, 144] width 1503 height 102
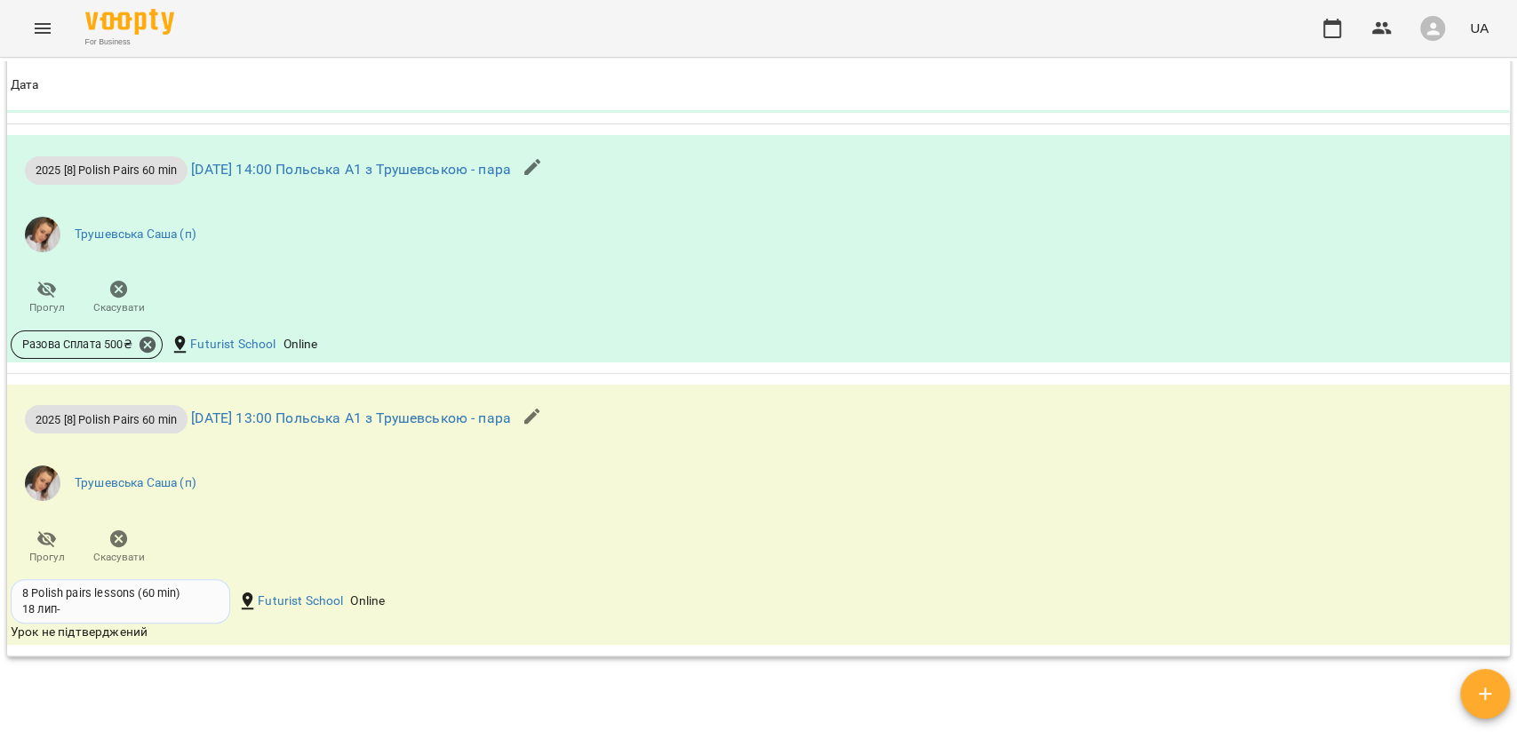
scroll to position [2014, 0]
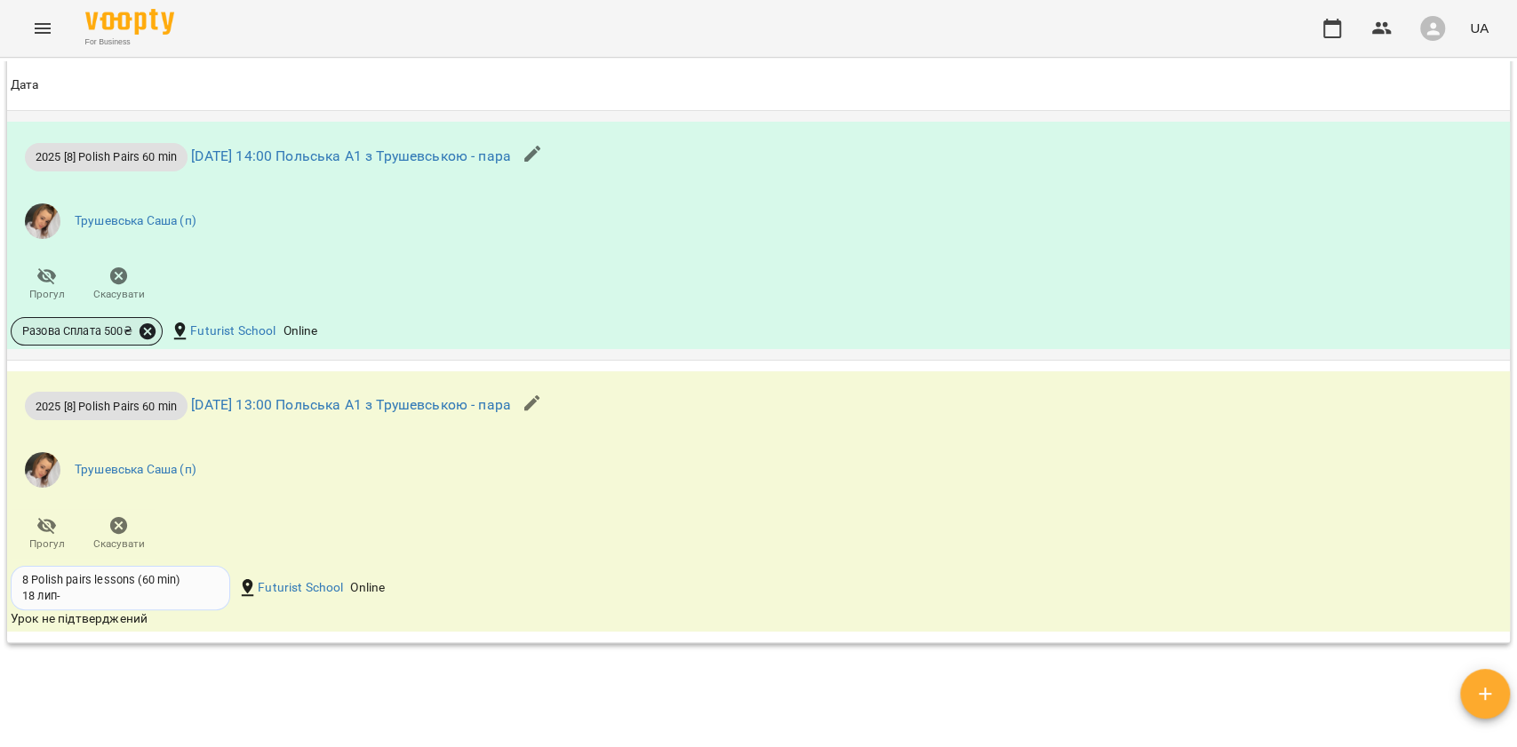
click at [148, 339] on icon at bounding box center [148, 331] width 16 height 16
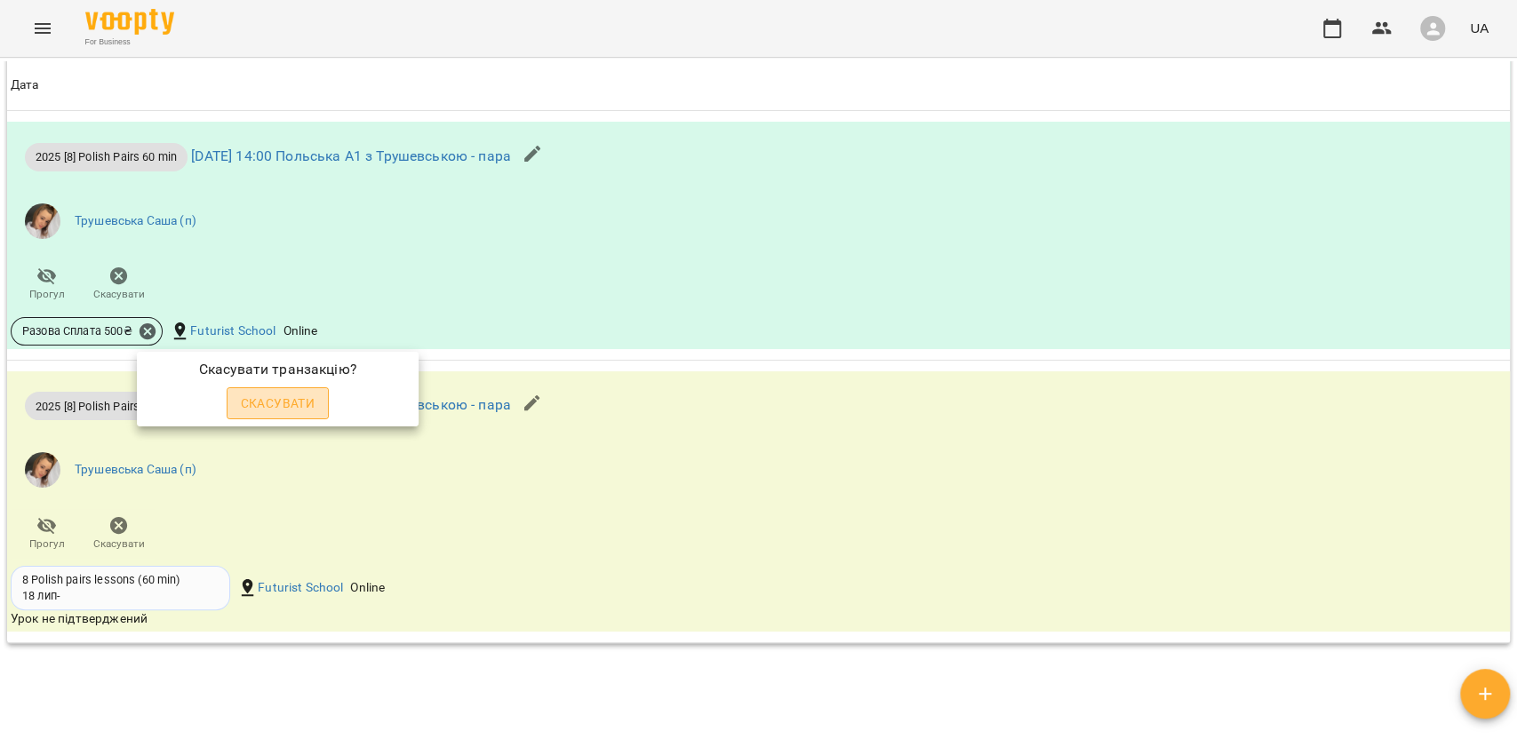
click at [276, 407] on span "Скасувати" at bounding box center [278, 403] width 75 height 21
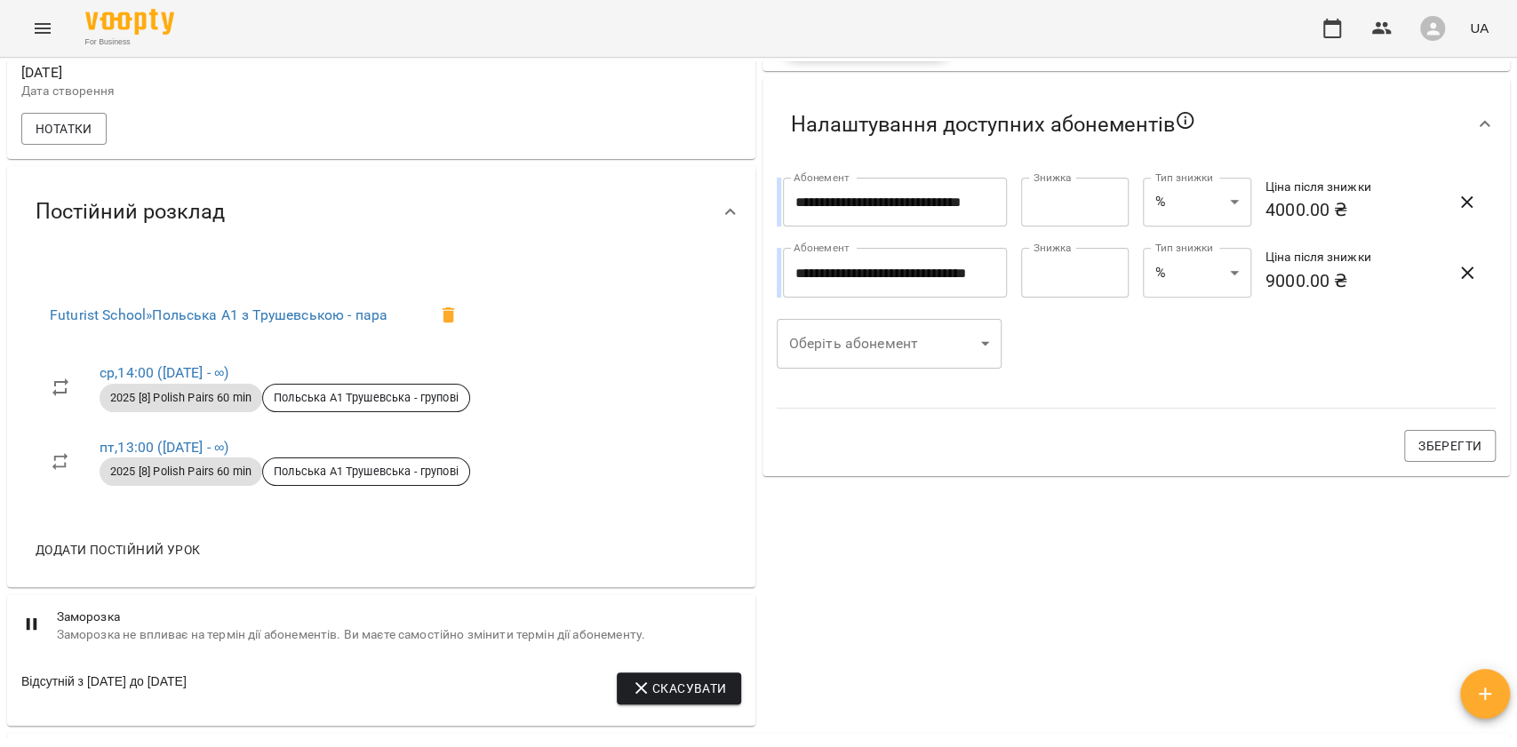
scroll to position [428, 0]
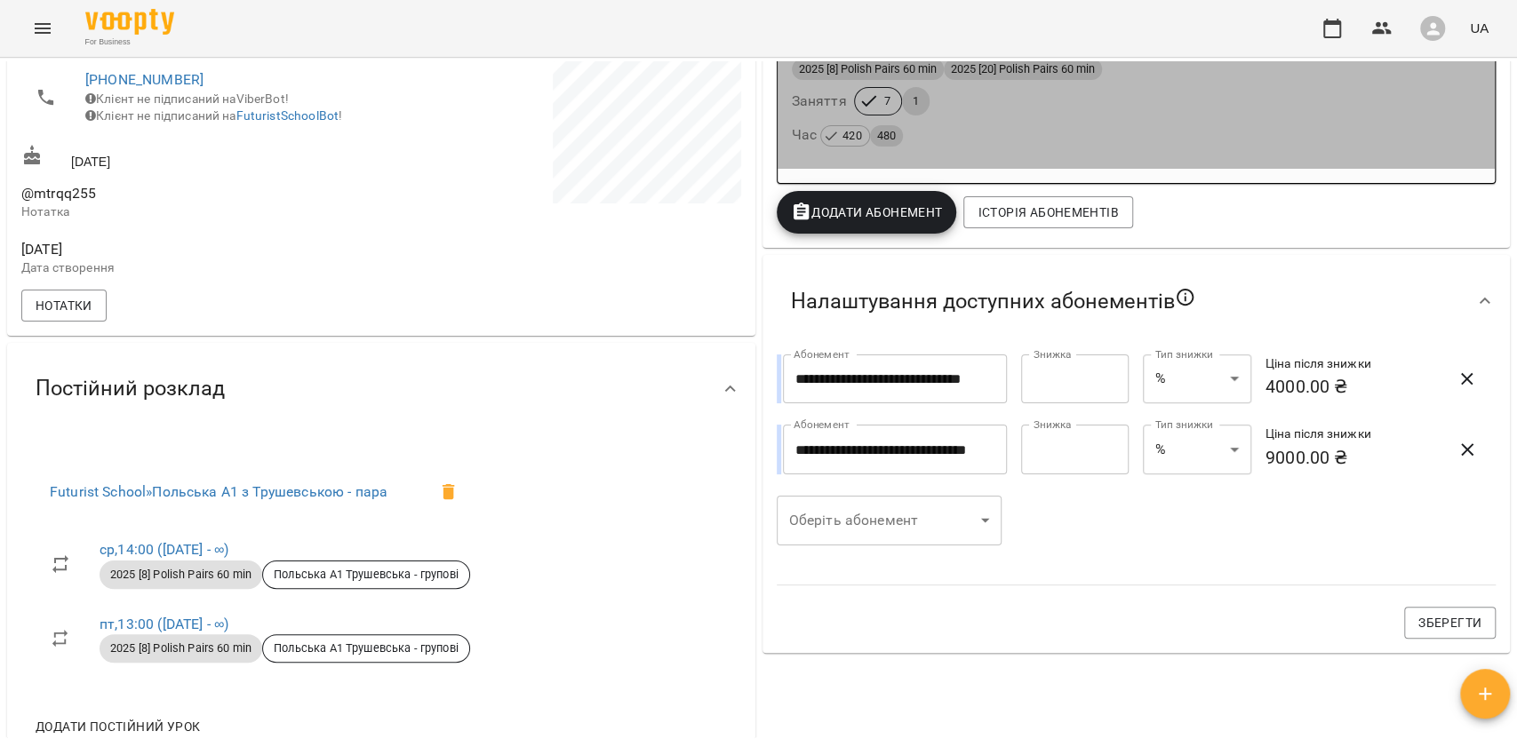
click at [1164, 151] on div "Час 420 480" at bounding box center [1136, 135] width 697 height 32
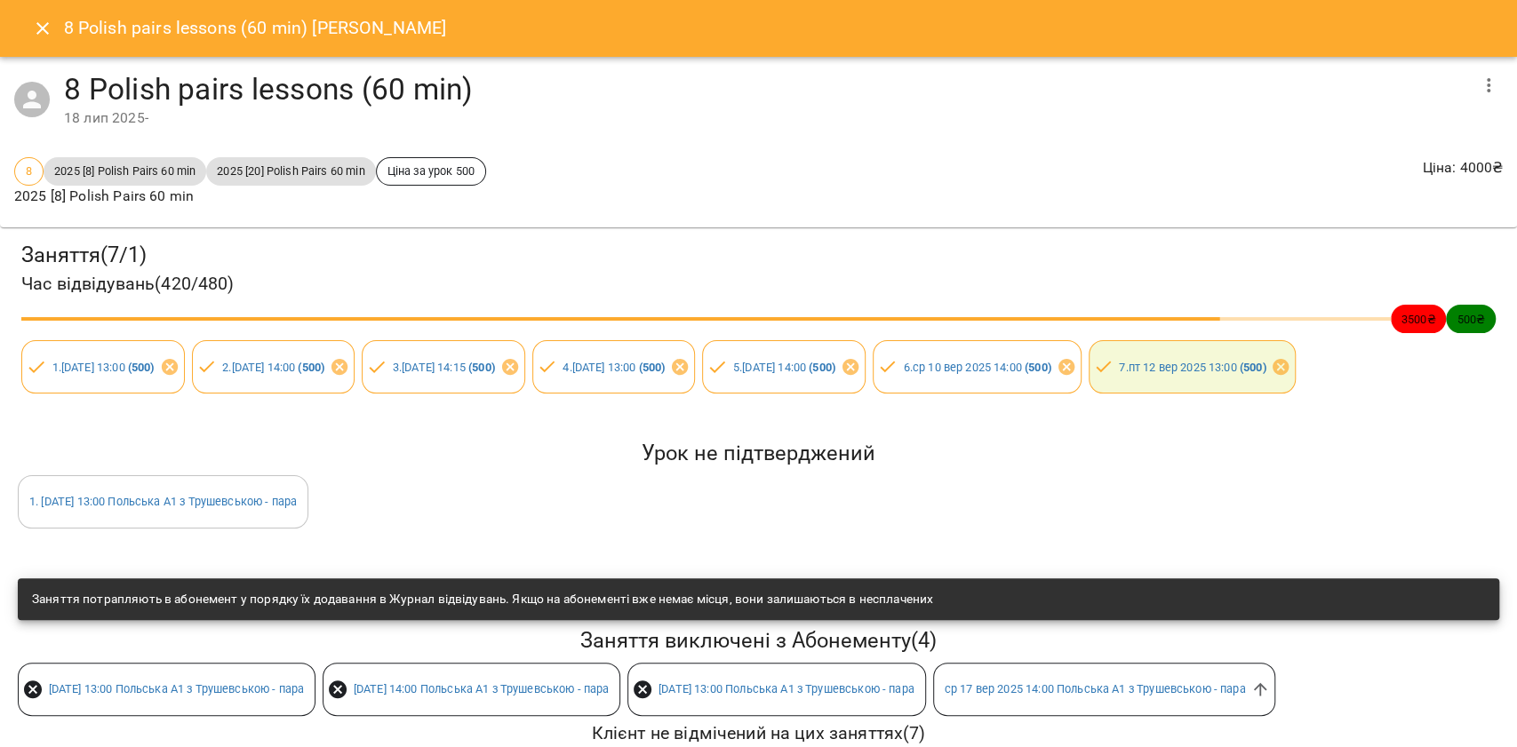
scroll to position [224, 0]
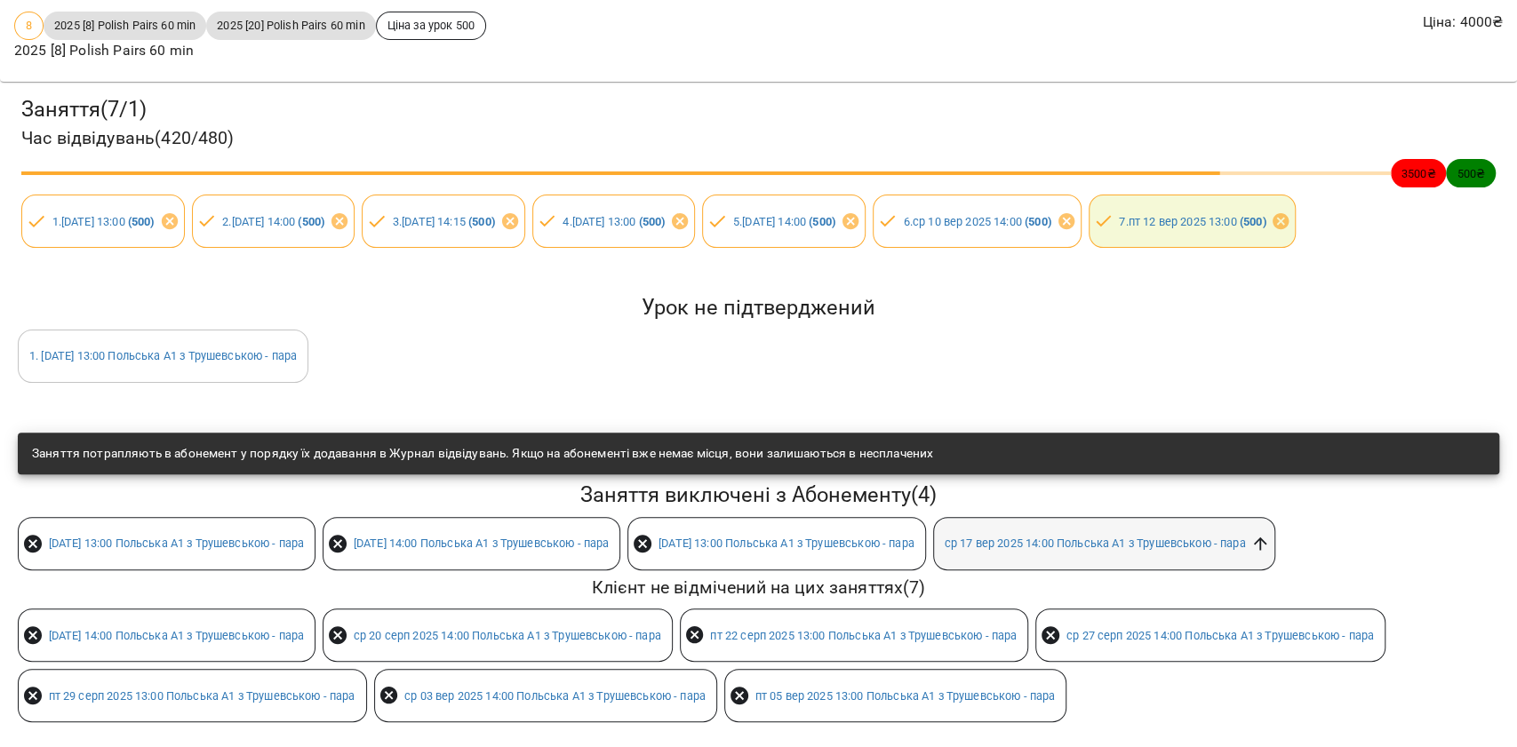
click at [1270, 534] on icon at bounding box center [1260, 544] width 20 height 20
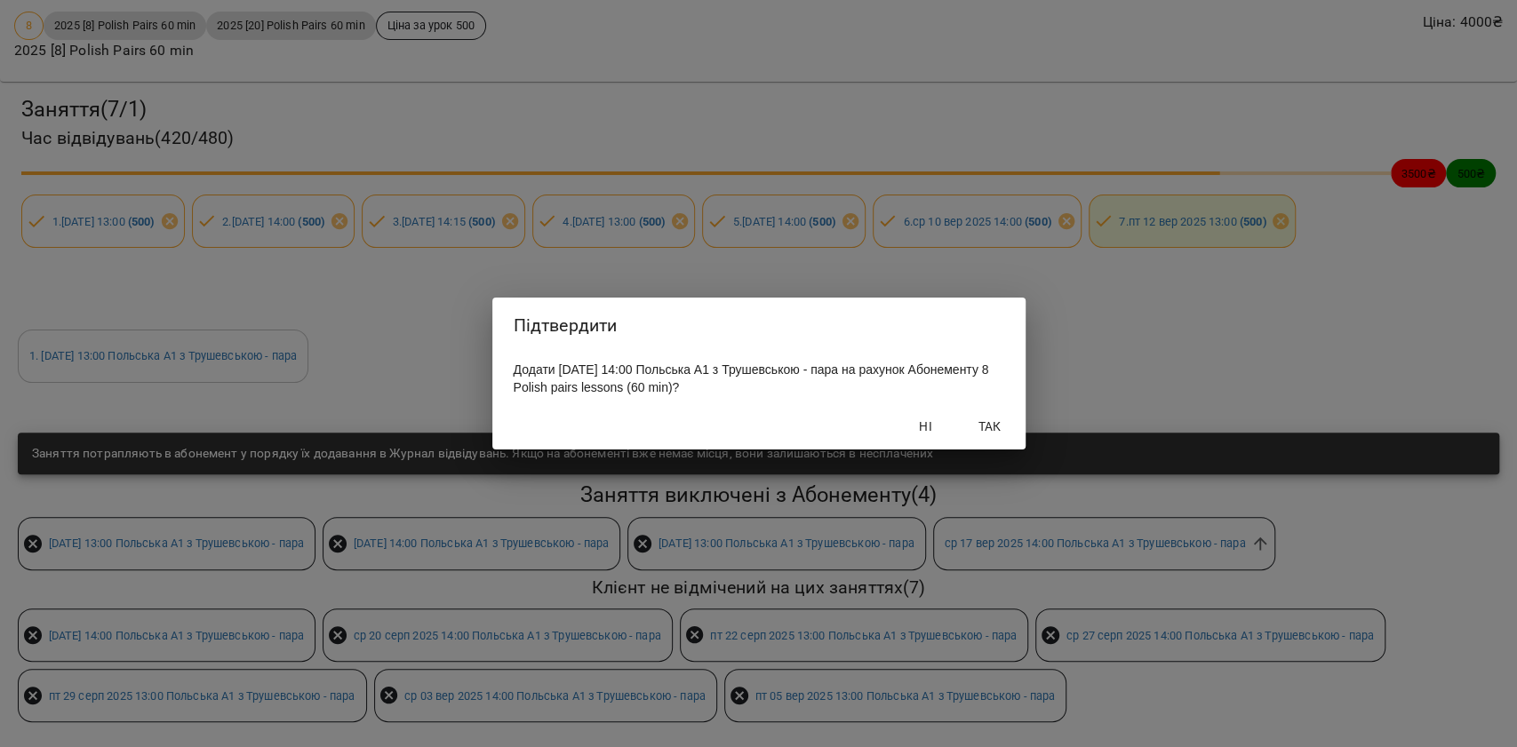
click at [965, 439] on button "Так" at bounding box center [990, 427] width 57 height 32
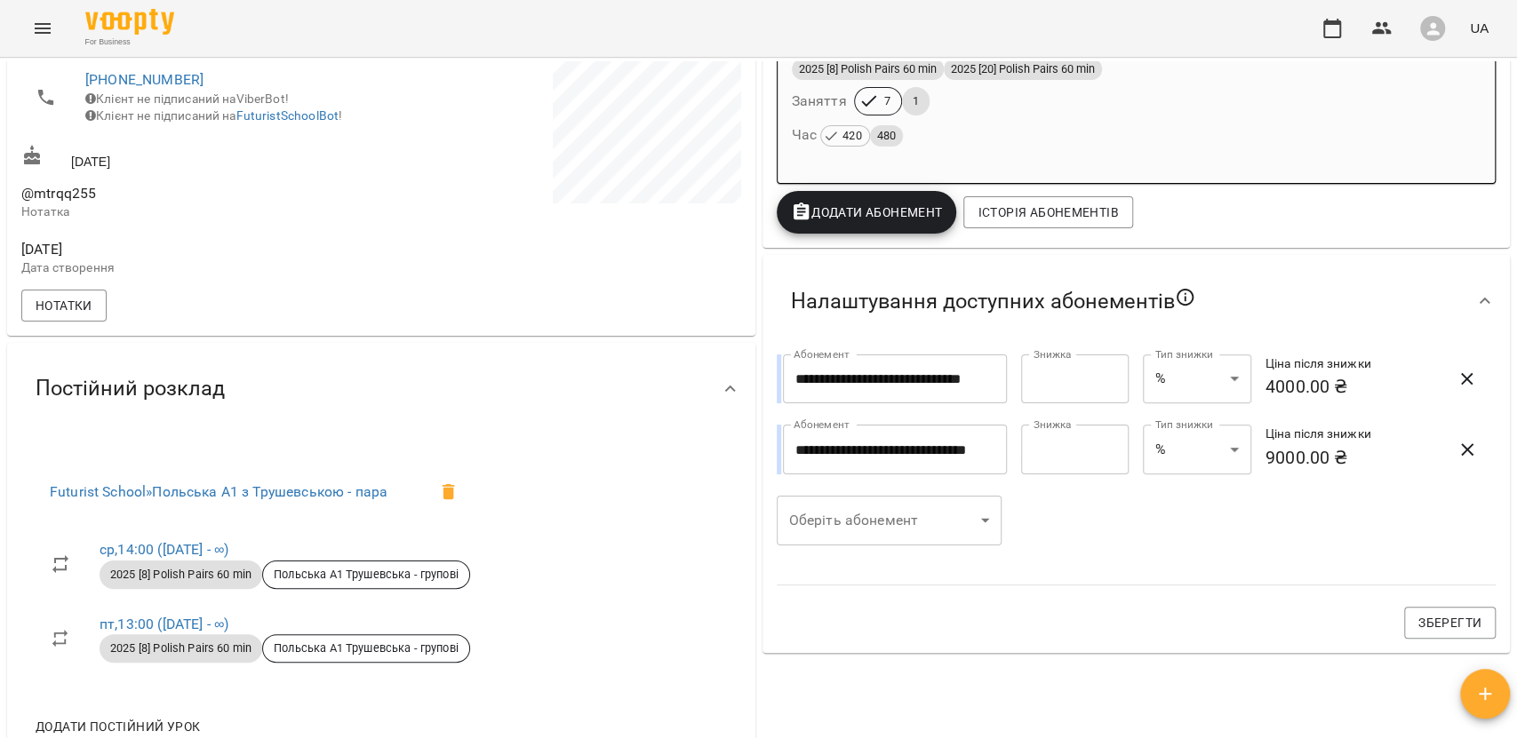
scroll to position [334, 0]
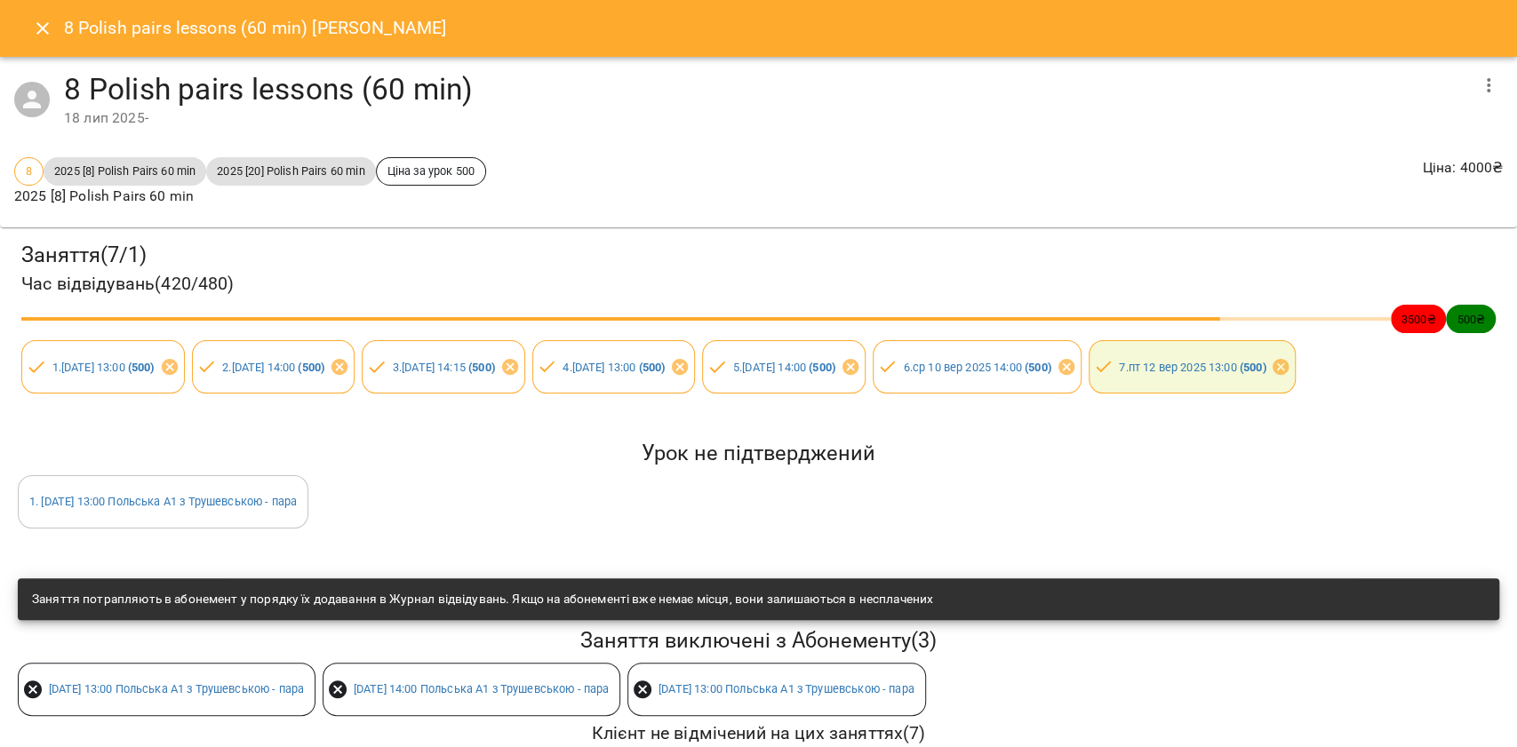
click at [41, 16] on button "Close" at bounding box center [42, 28] width 43 height 43
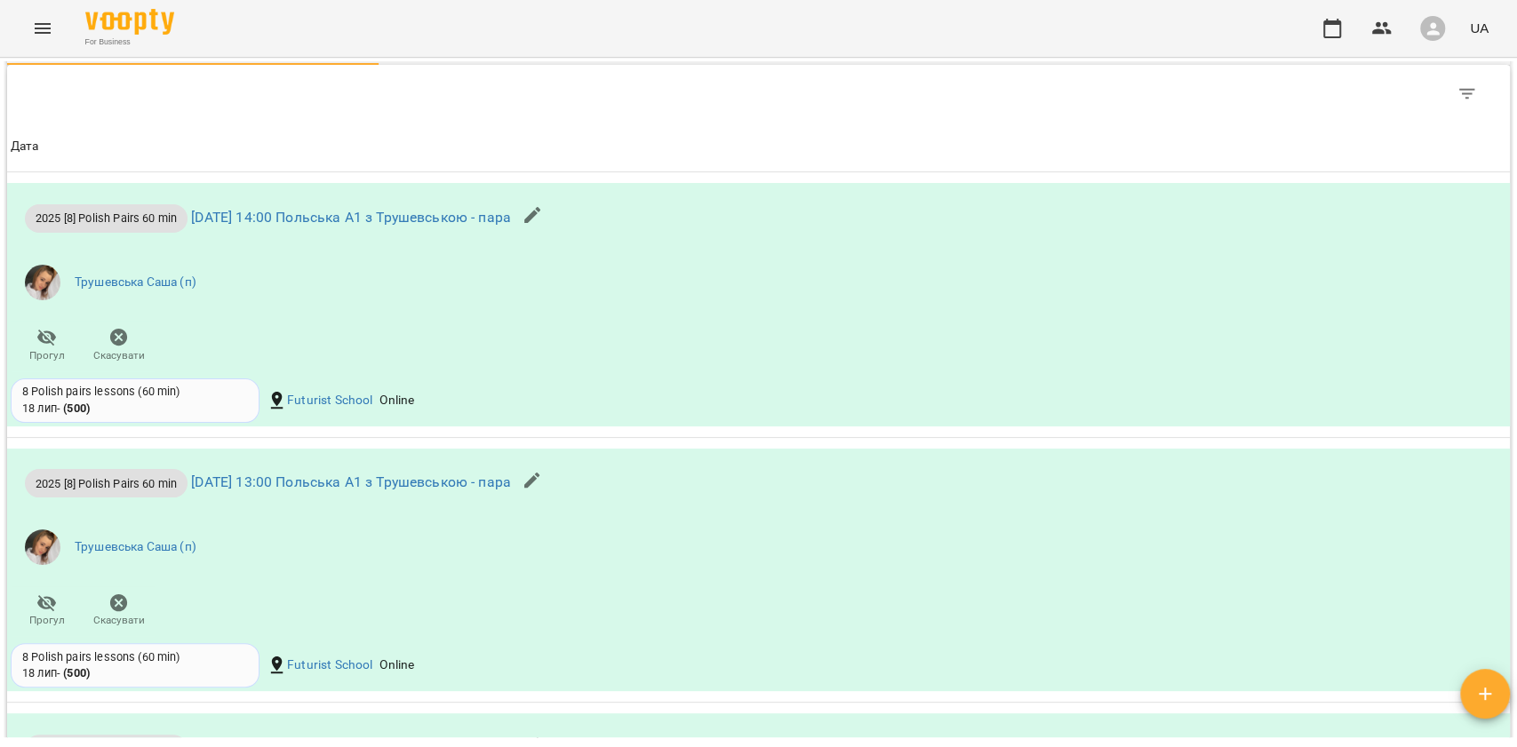
scroll to position [1778, 0]
